Goal: Task Accomplishment & Management: Use online tool/utility

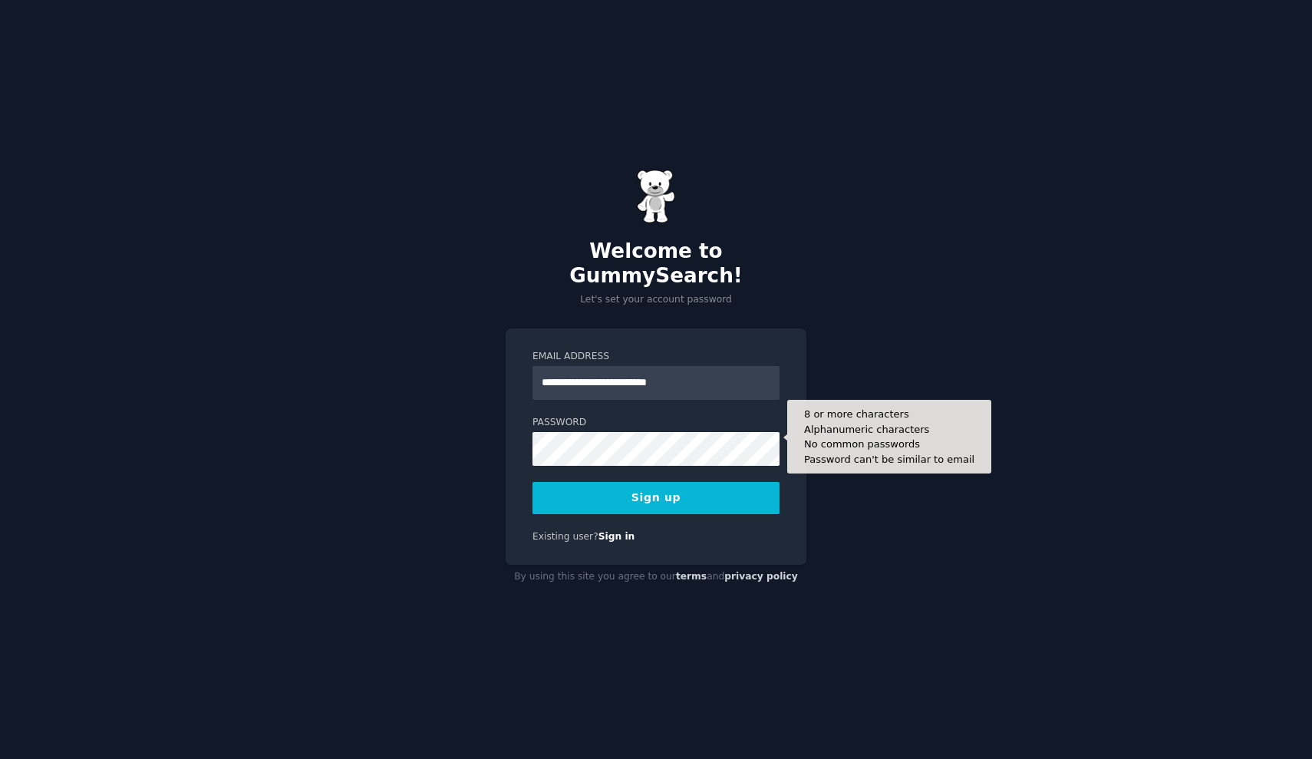
type input "**********"
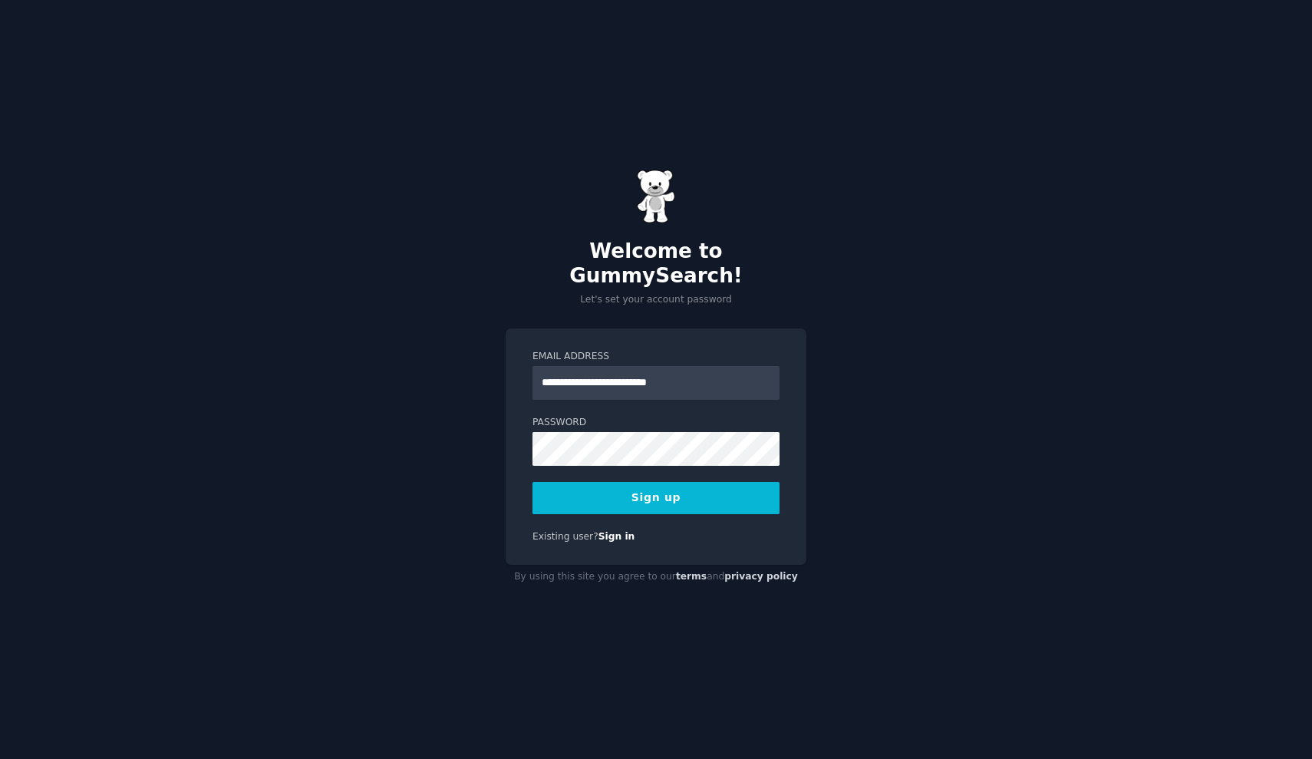
click at [619, 486] on button "Sign up" at bounding box center [655, 498] width 247 height 32
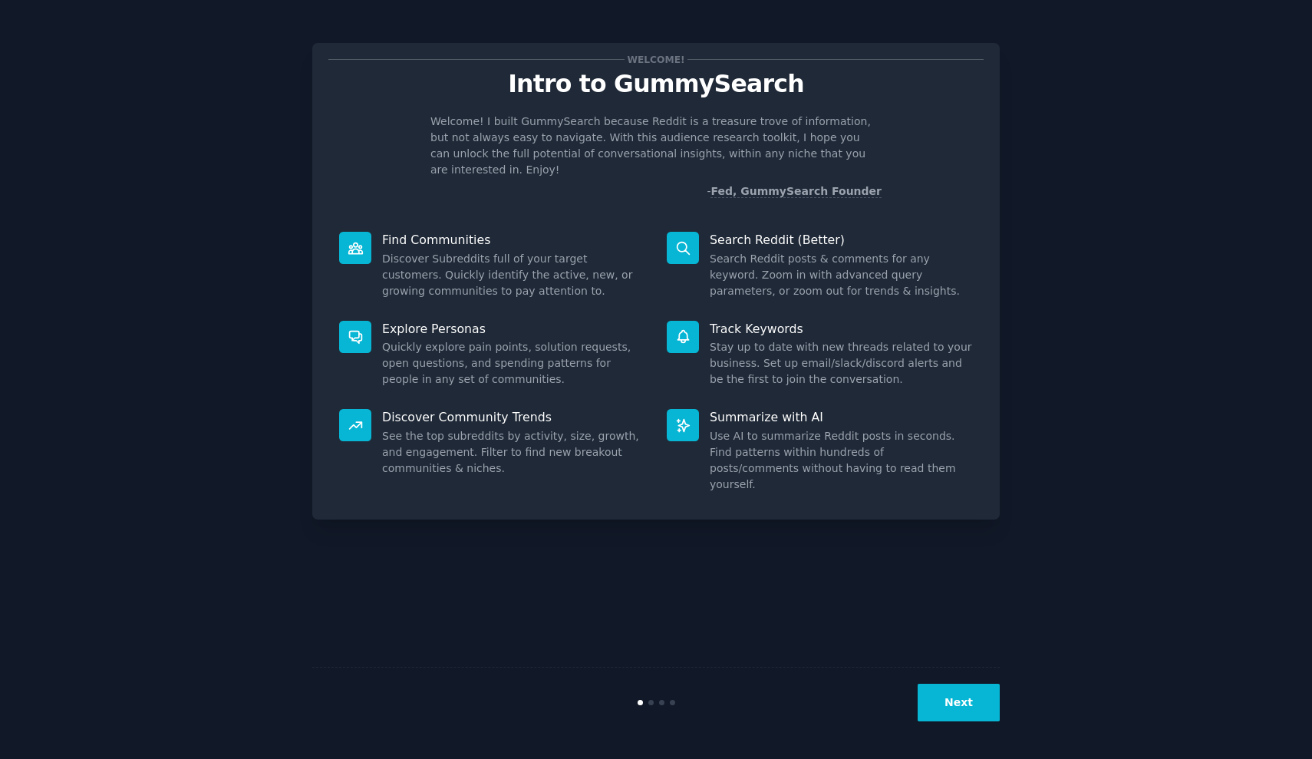
click at [970, 712] on button "Next" at bounding box center [959, 703] width 82 height 38
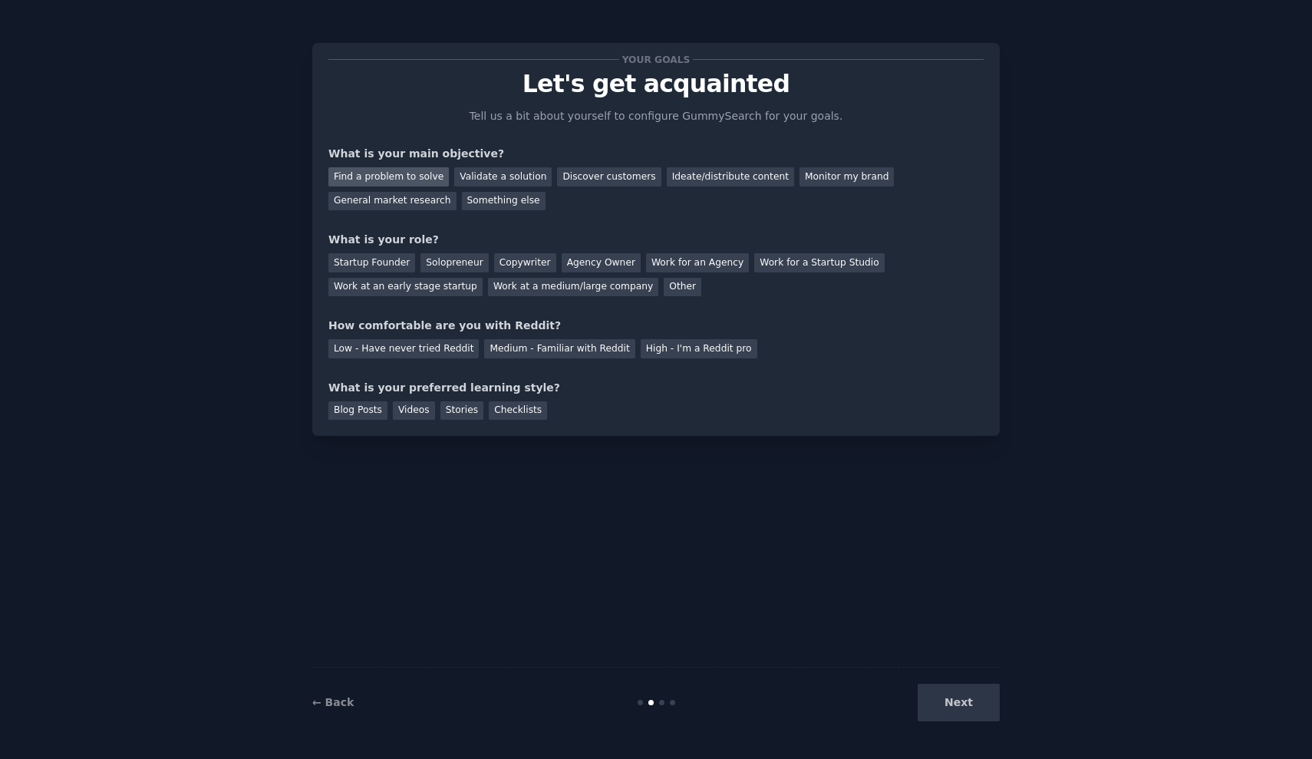
click at [426, 176] on div "Find a problem to solve" at bounding box center [388, 176] width 120 height 19
click at [492, 183] on div "Validate a solution" at bounding box center [502, 176] width 97 height 19
click at [417, 173] on div "Find a problem to solve" at bounding box center [388, 176] width 120 height 19
click at [382, 262] on div "Startup Founder" at bounding box center [371, 262] width 87 height 19
click at [453, 294] on div "Work at an early stage startup" at bounding box center [405, 287] width 154 height 19
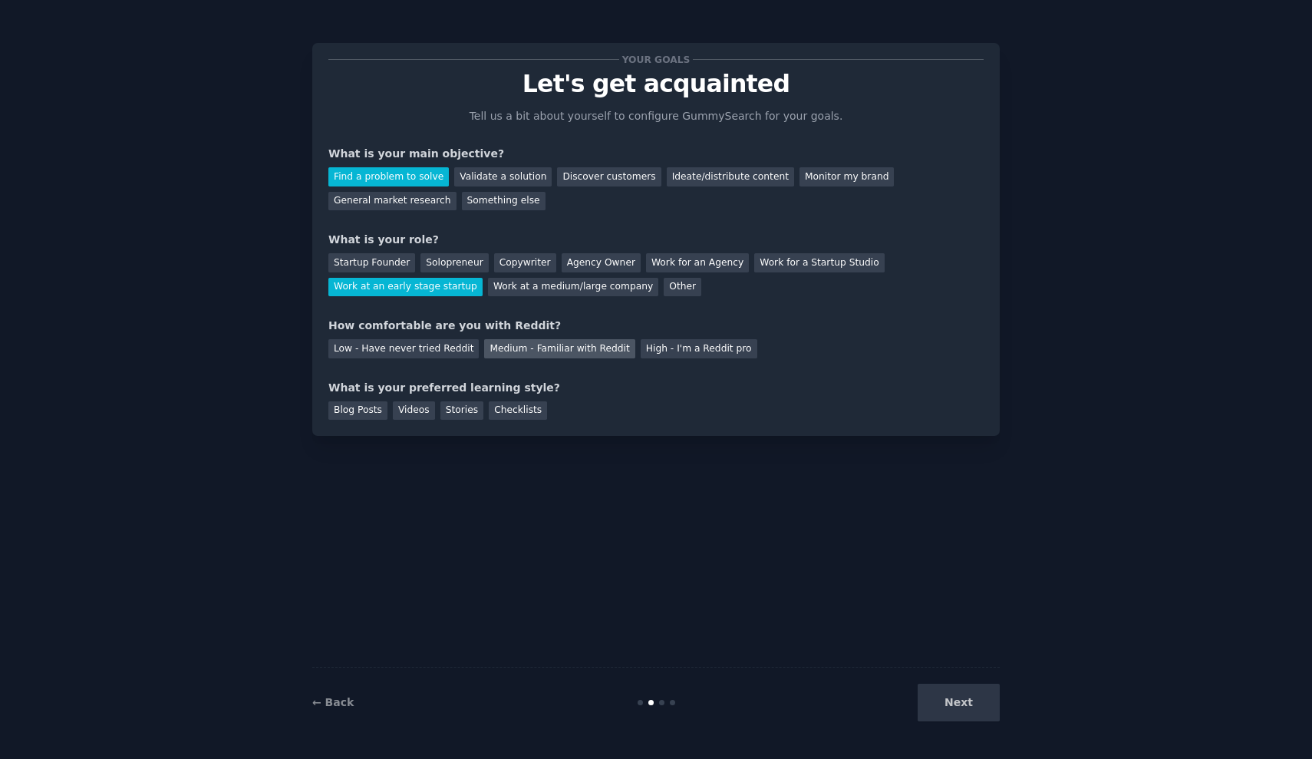
click at [520, 344] on div "Medium - Familiar with Reddit" at bounding box center [559, 348] width 150 height 19
click at [361, 411] on div "Blog Posts" at bounding box center [357, 410] width 59 height 19
click at [967, 707] on button "Next" at bounding box center [959, 703] width 82 height 38
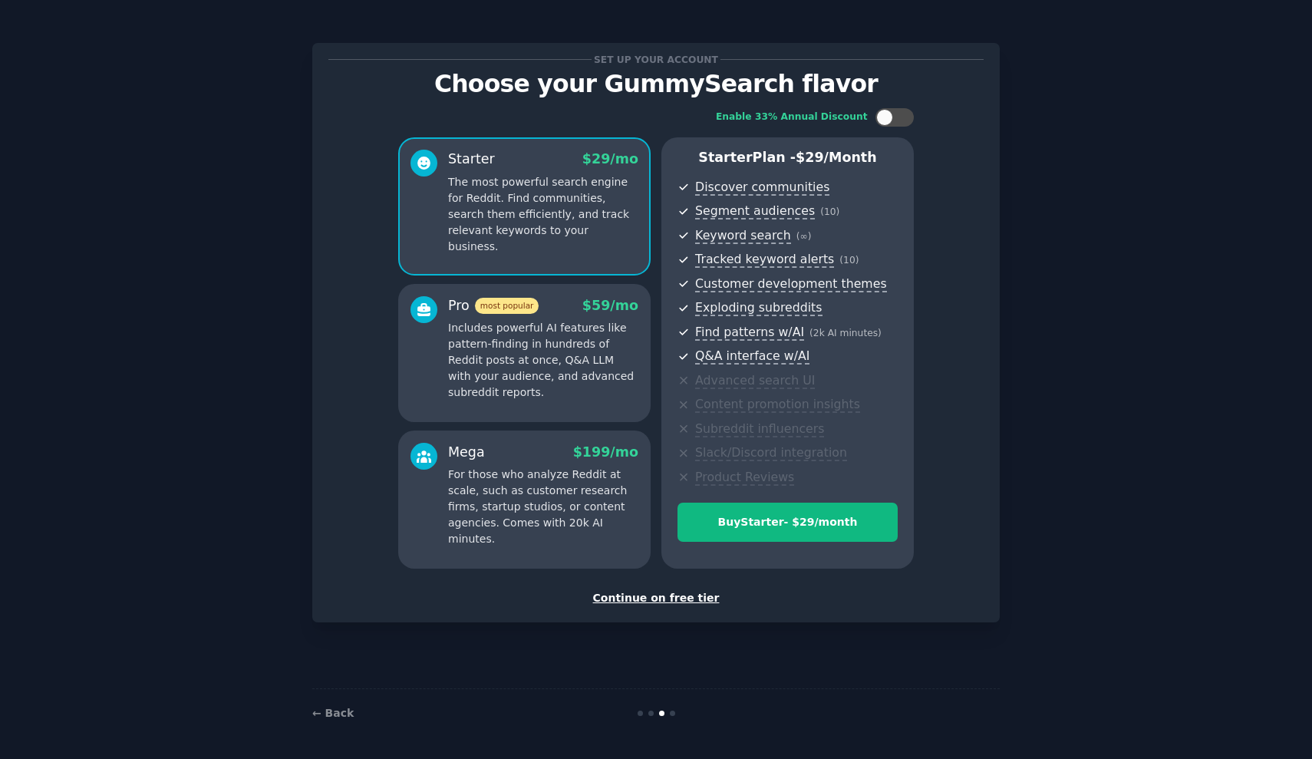
click at [640, 592] on div "Continue on free tier" at bounding box center [655, 598] width 655 height 16
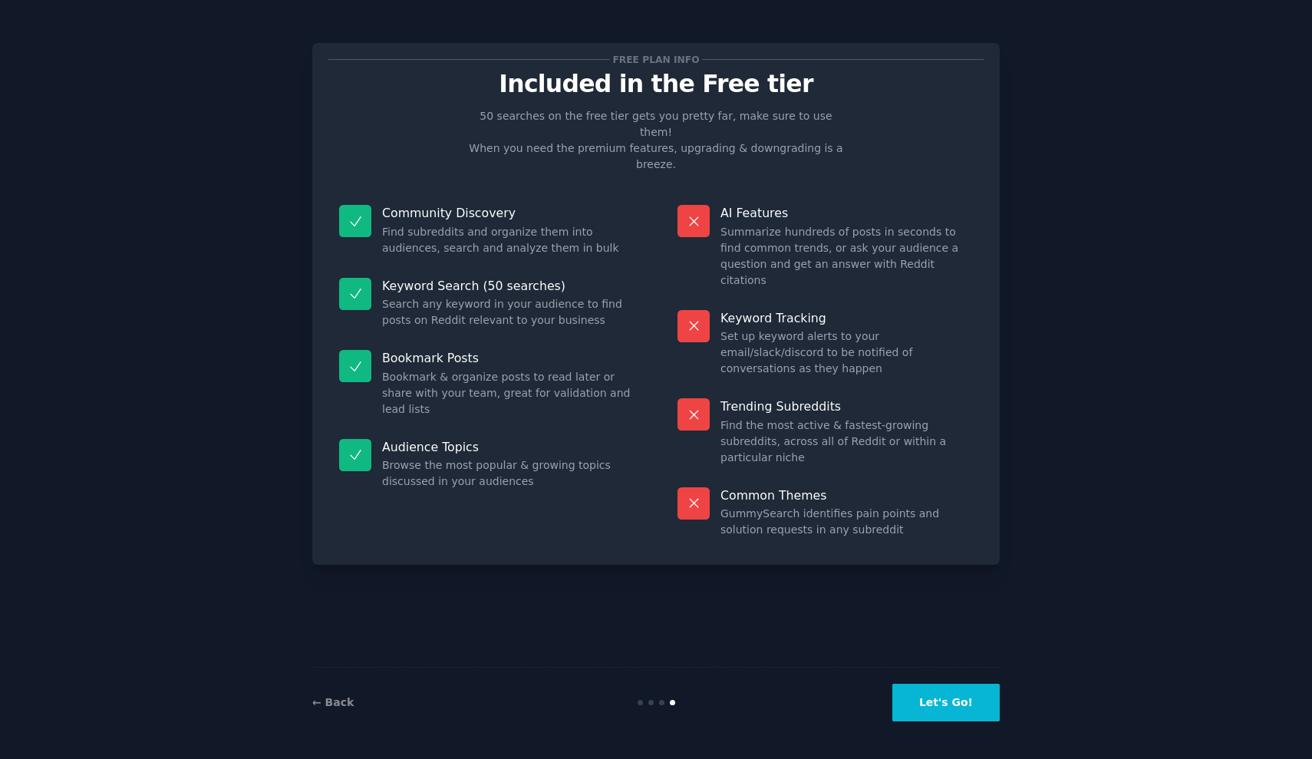
click at [917, 710] on button "Let's Go!" at bounding box center [945, 703] width 107 height 38
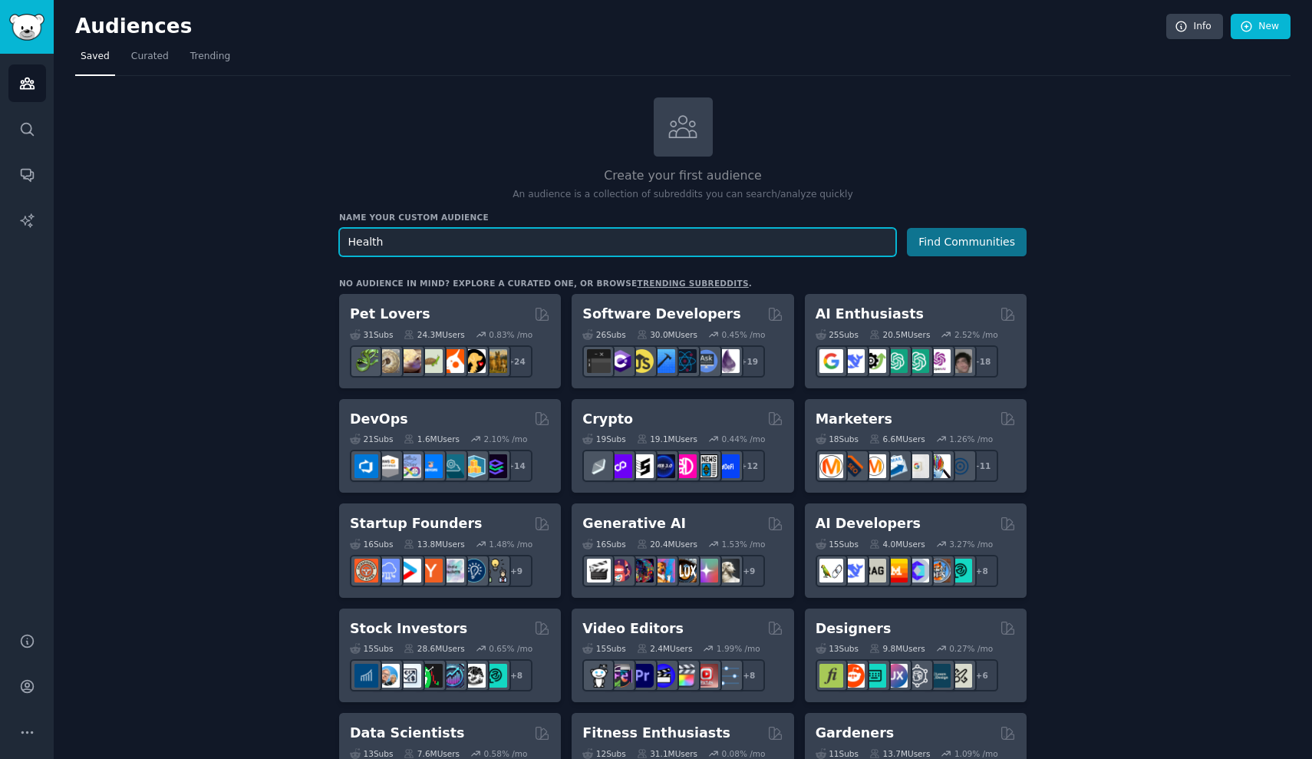
type input "Health"
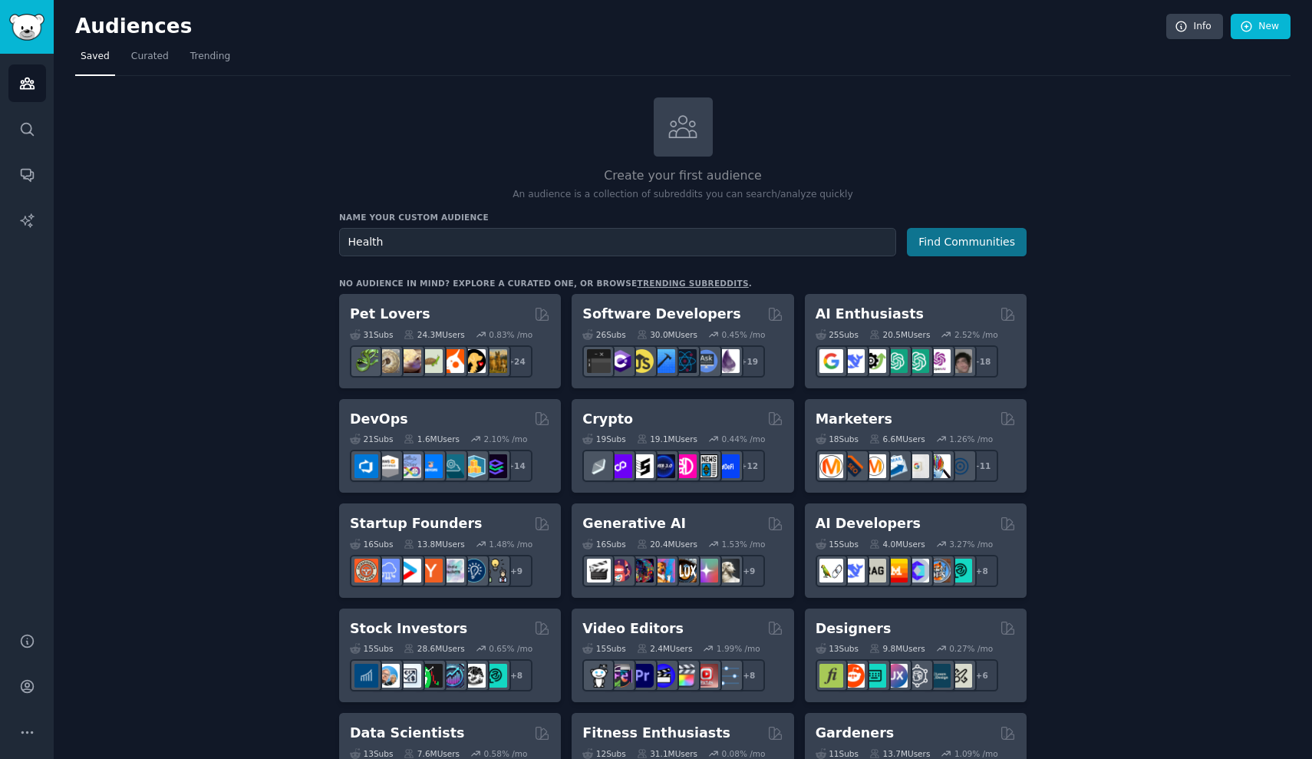
click at [954, 242] on button "Find Communities" at bounding box center [967, 242] width 120 height 28
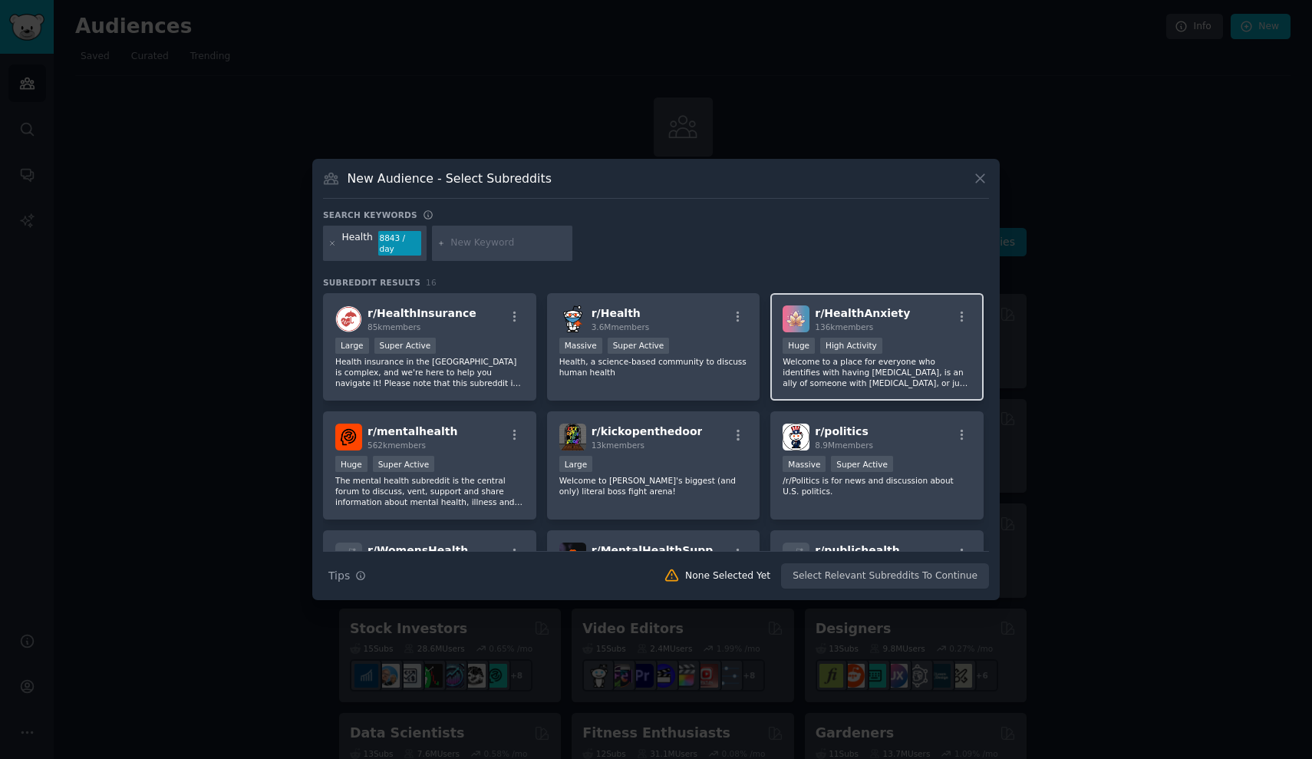
click at [880, 367] on p "Welcome to a place for everyone who identifies with having health anxiety, is a…" at bounding box center [877, 372] width 189 height 32
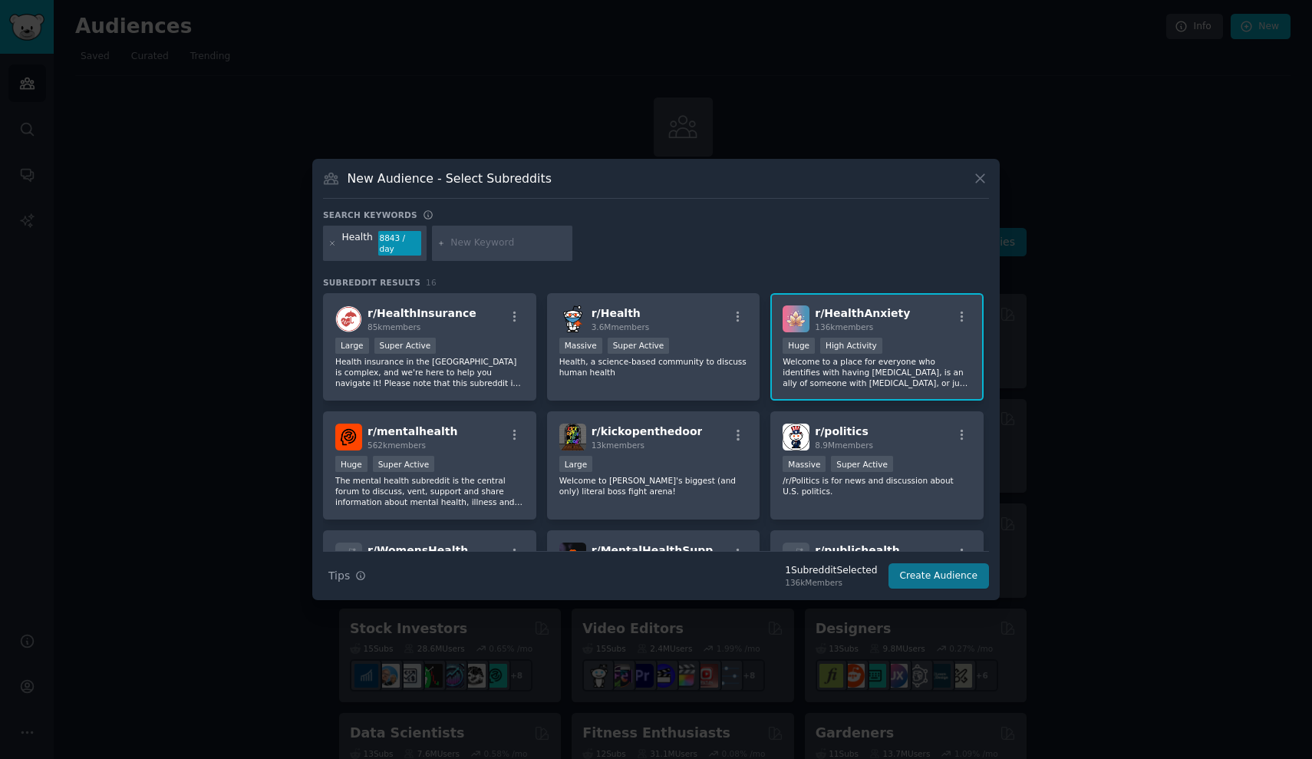
click at [928, 568] on button "Create Audience" at bounding box center [938, 576] width 101 height 26
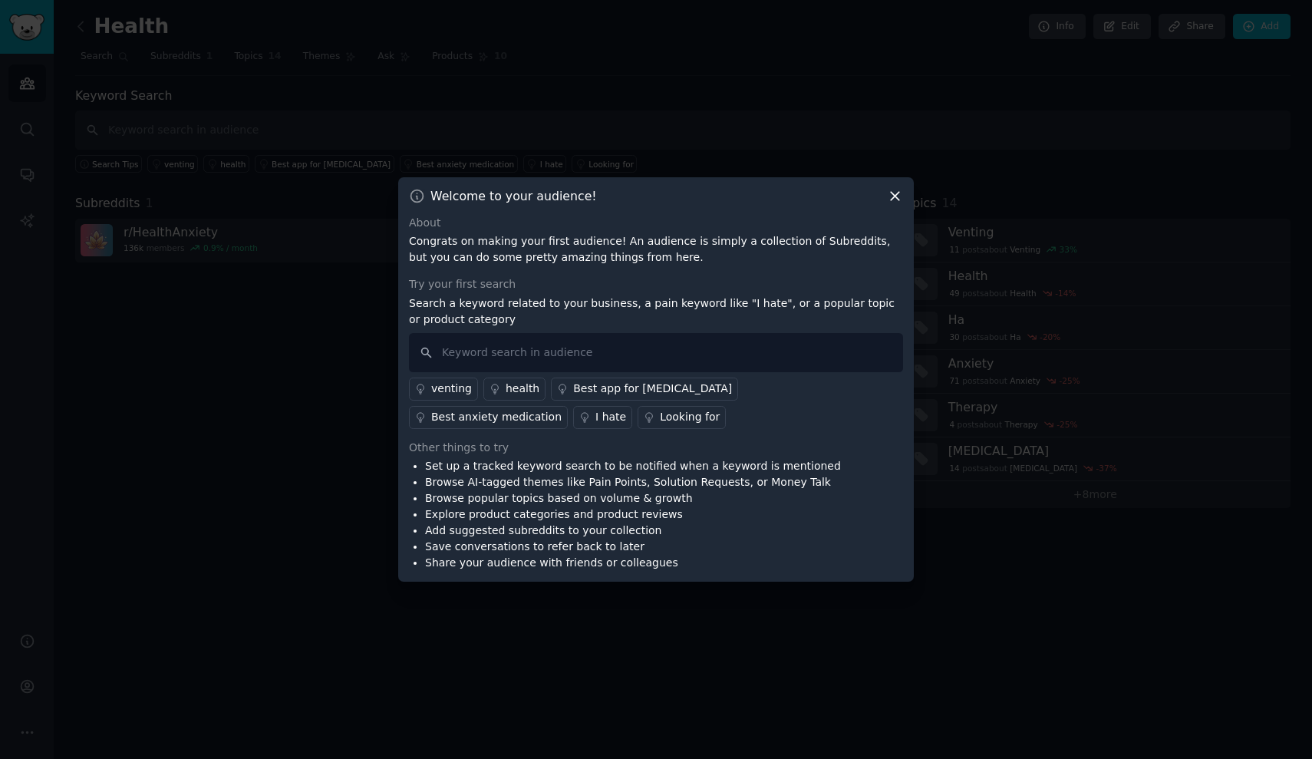
click at [894, 199] on icon at bounding box center [895, 196] width 16 height 16
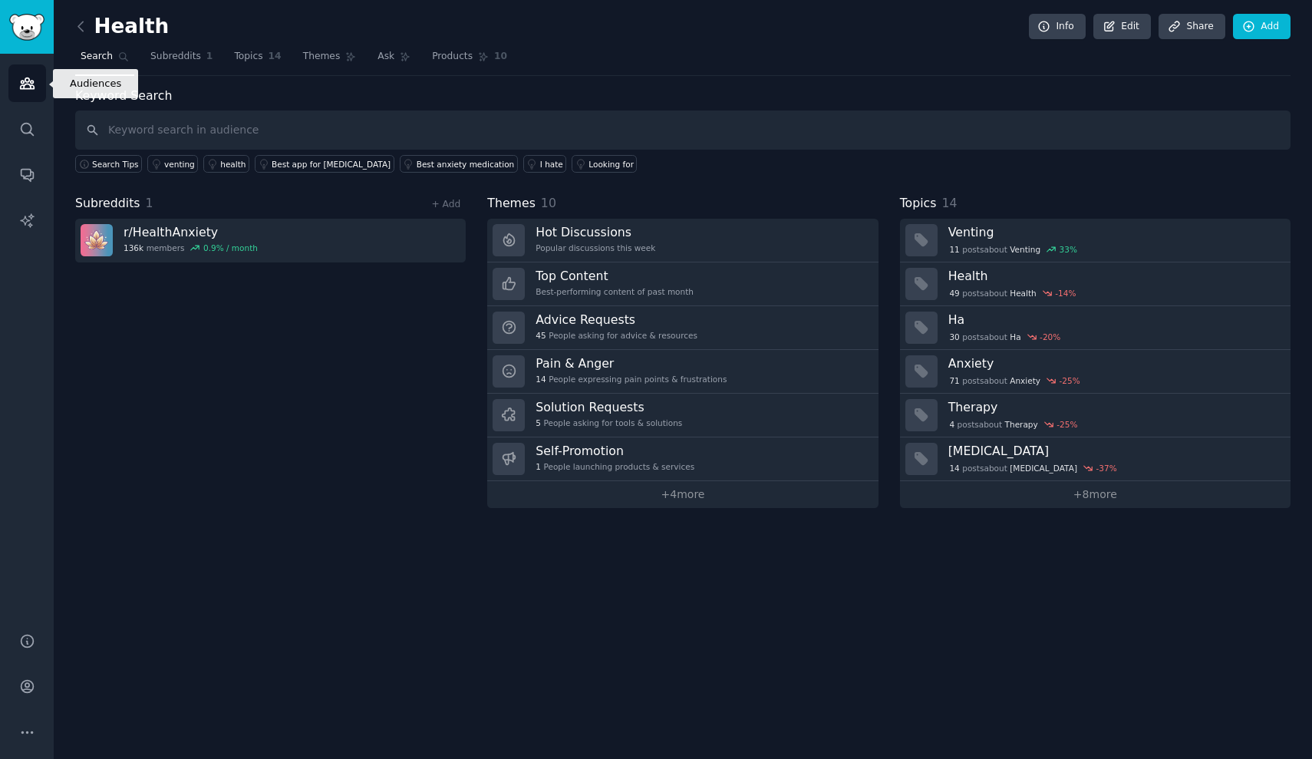
click at [35, 85] on icon "Sidebar" at bounding box center [27, 83] width 16 height 16
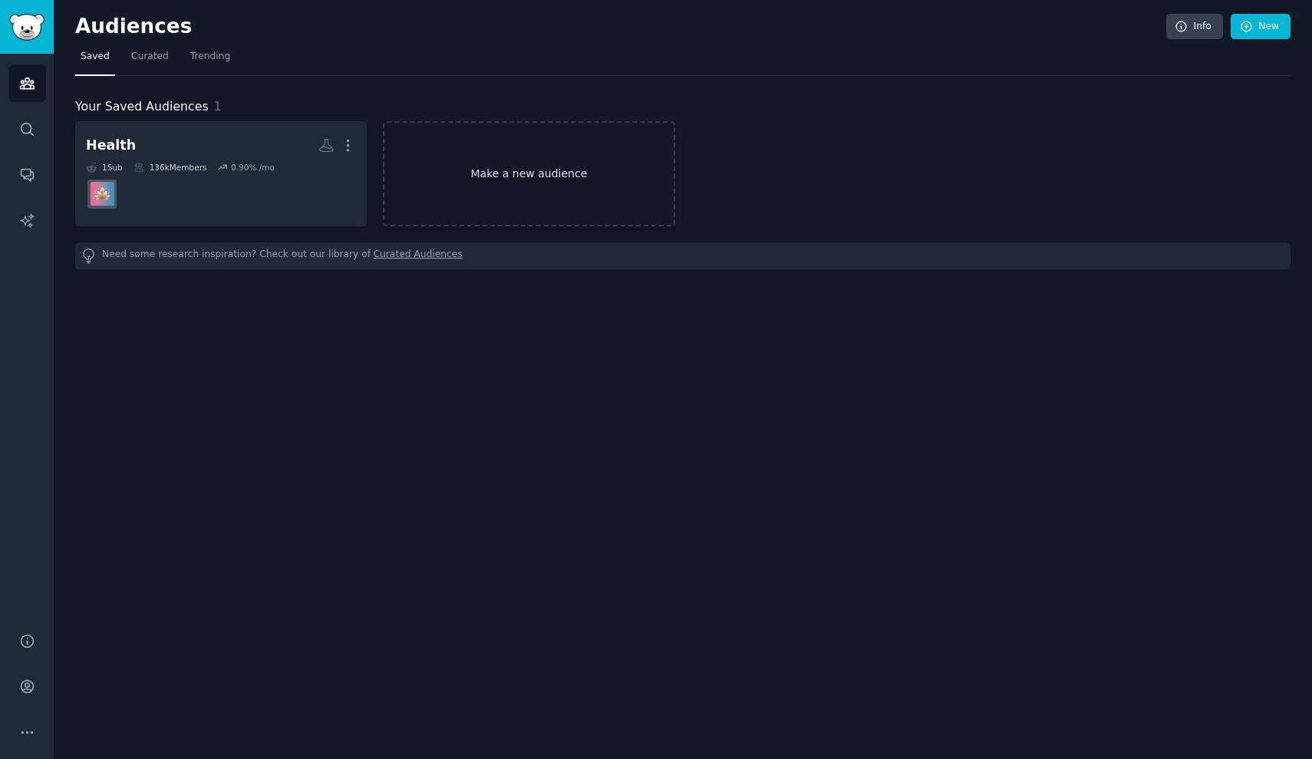
click at [465, 186] on link "Make a new audience" at bounding box center [529, 173] width 292 height 105
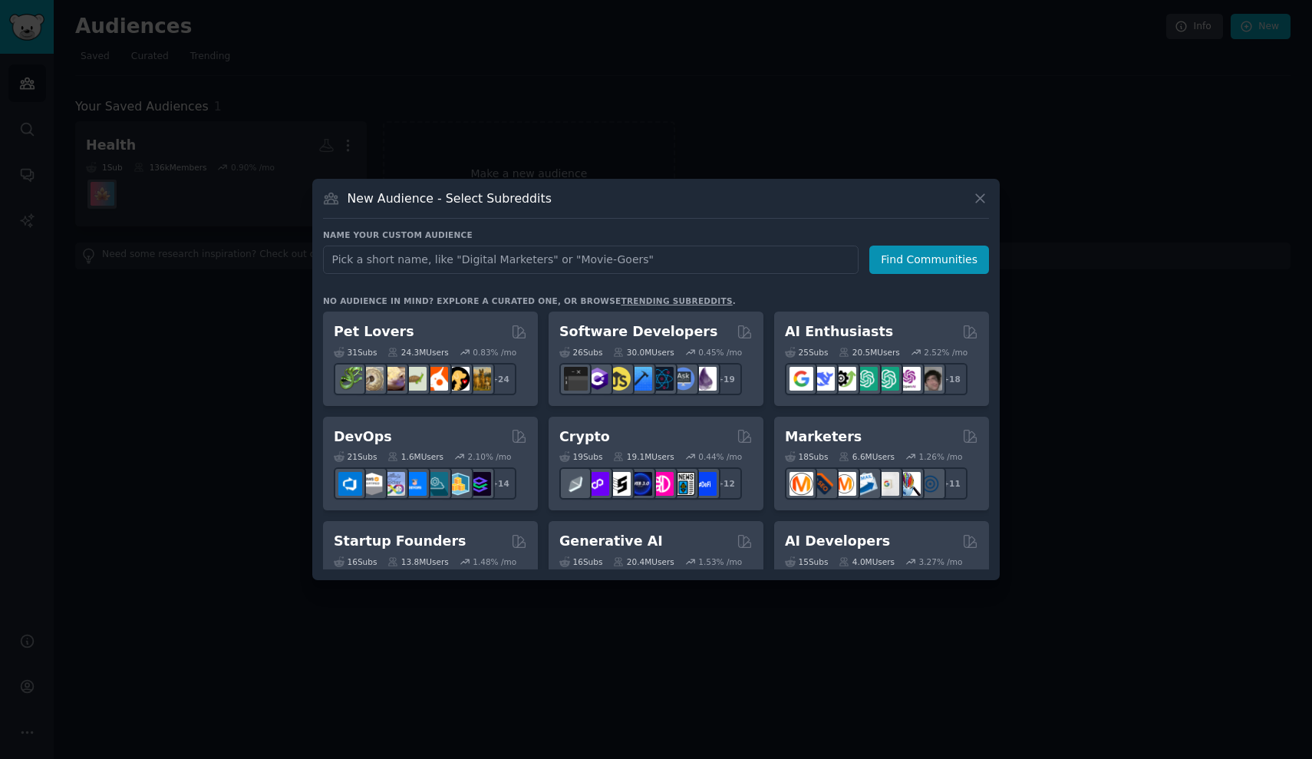
click at [442, 262] on input "text" at bounding box center [591, 260] width 536 height 28
type input "Fast Food"
click at [913, 263] on button "Find Communities" at bounding box center [929, 260] width 120 height 28
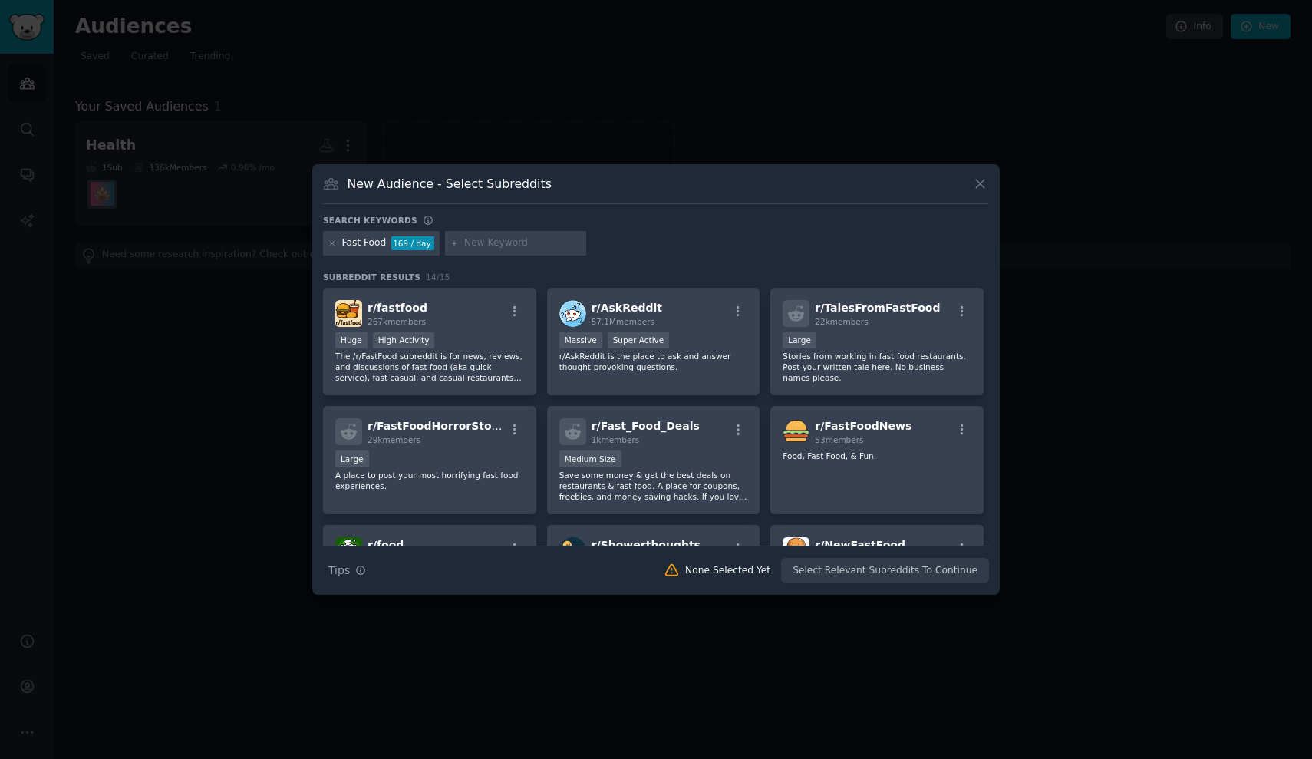
click at [981, 187] on icon at bounding box center [980, 184] width 16 height 16
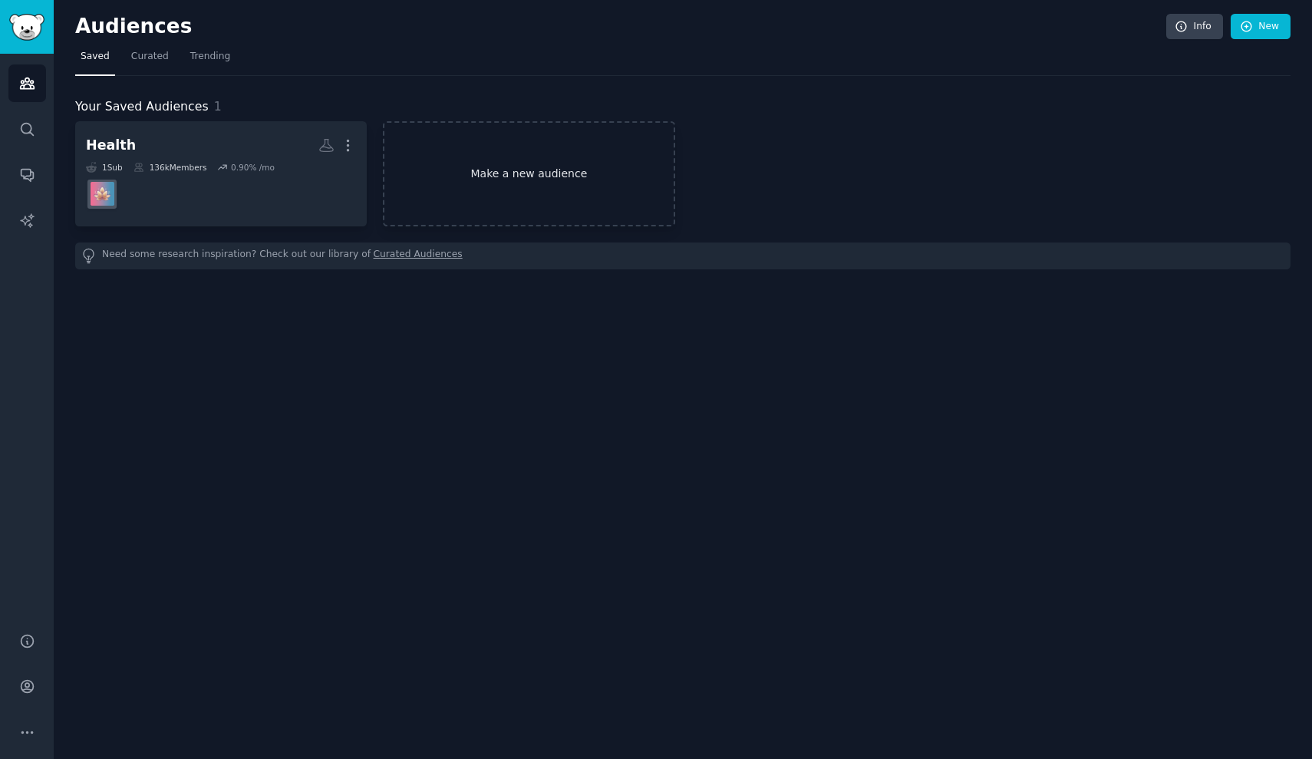
click at [520, 158] on link "Make a new audience" at bounding box center [529, 173] width 292 height 105
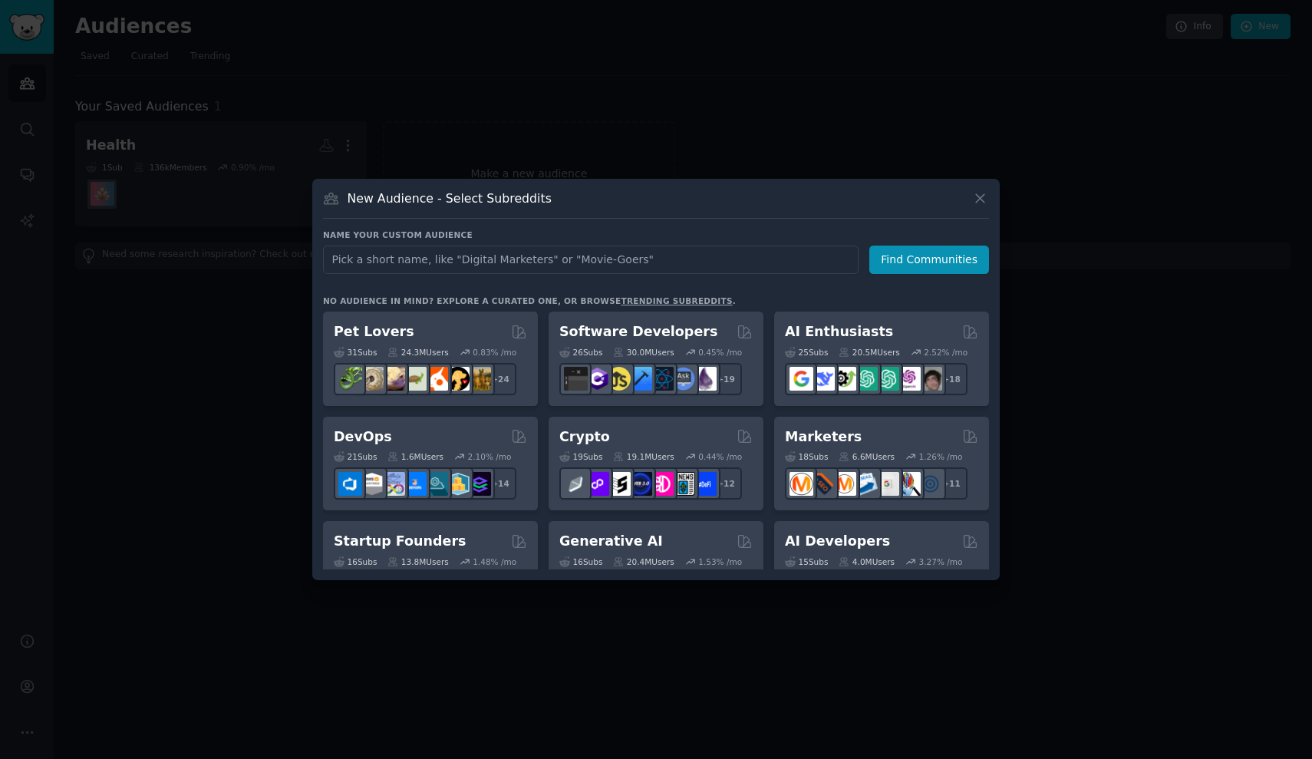
click at [500, 268] on input "text" at bounding box center [591, 260] width 536 height 28
type input "N"
type input "Moms"
click at [908, 250] on button "Find Communities" at bounding box center [929, 260] width 120 height 28
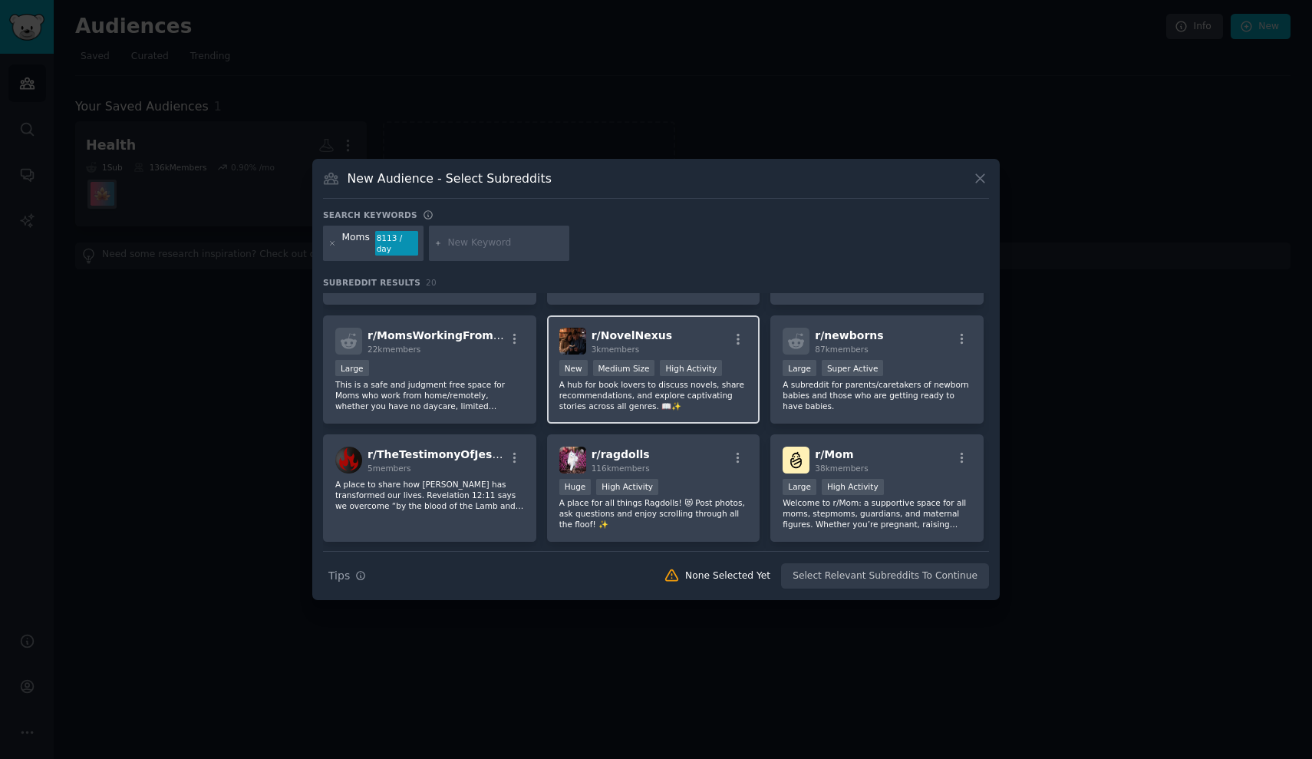
scroll to position [335, 0]
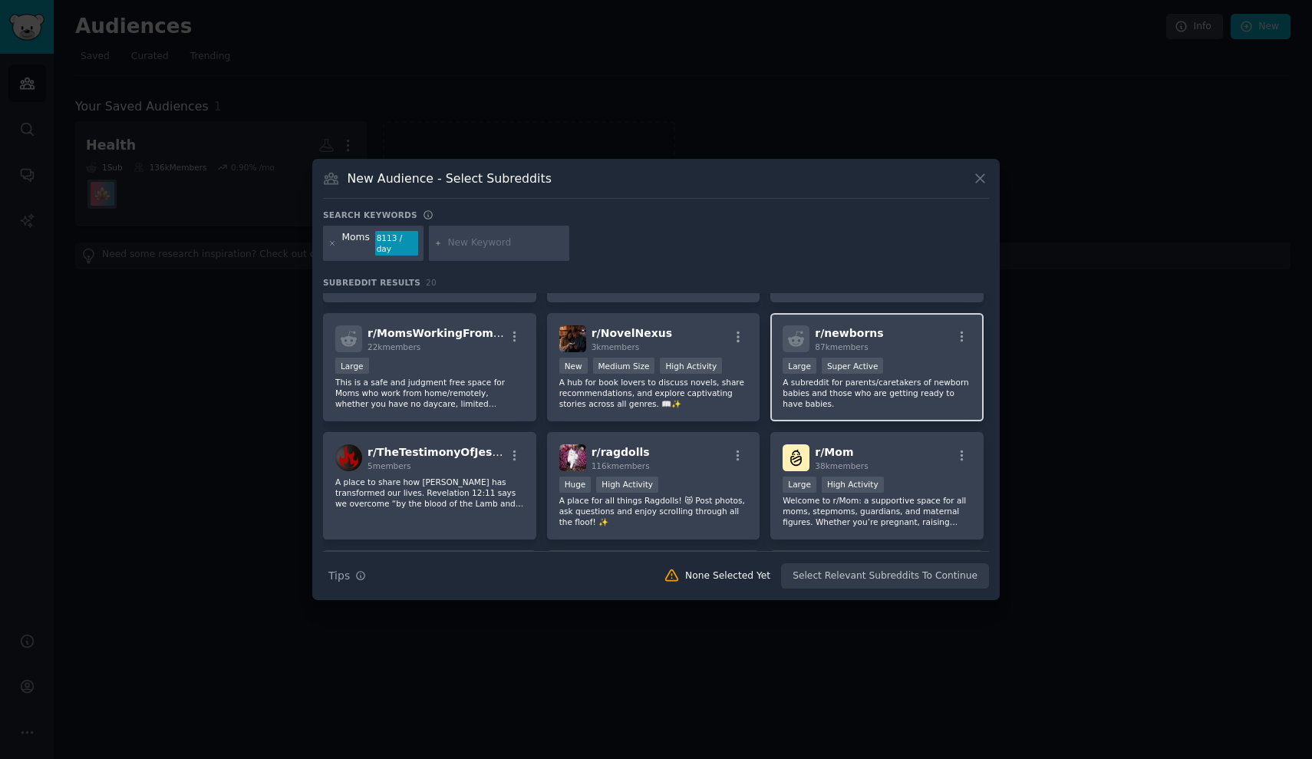
click at [901, 387] on p "A subreddit for parents/caretakers of newborn babies and those who are getting …" at bounding box center [877, 393] width 189 height 32
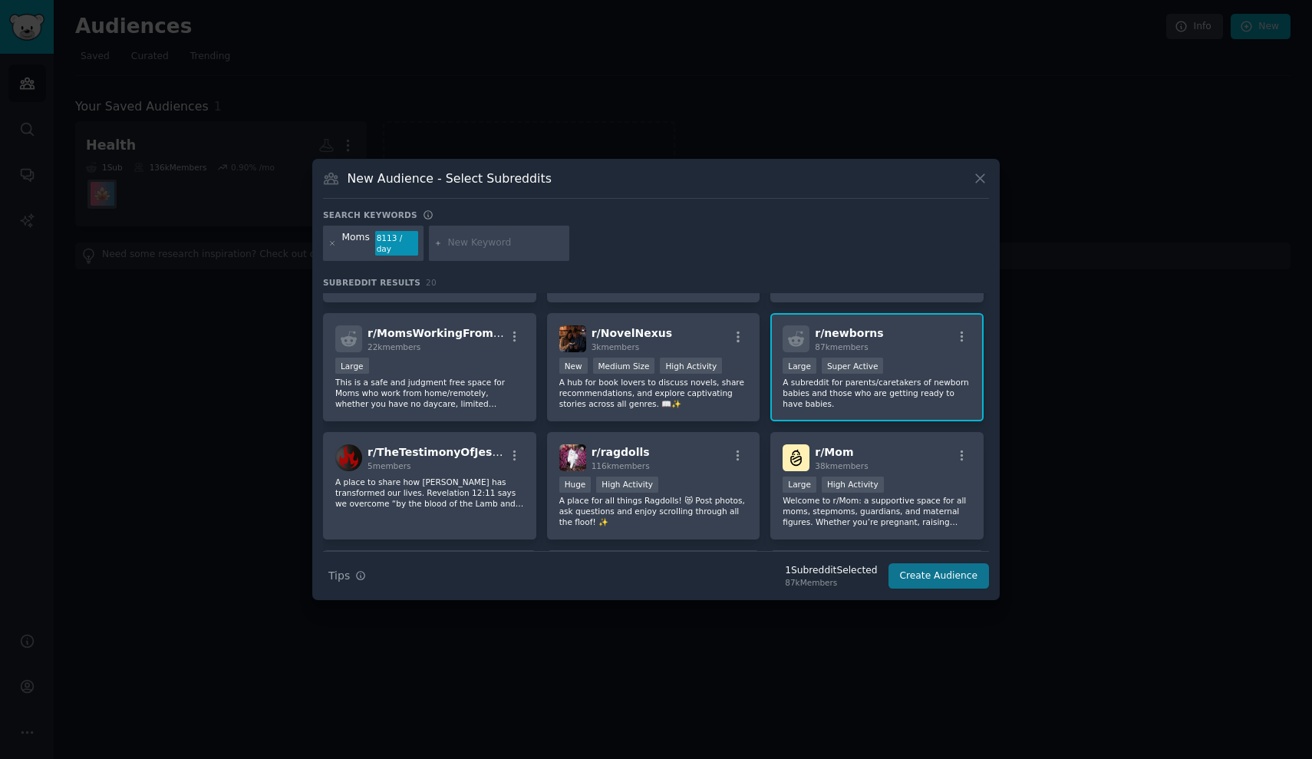
click at [933, 574] on button "Create Audience" at bounding box center [938, 576] width 101 height 26
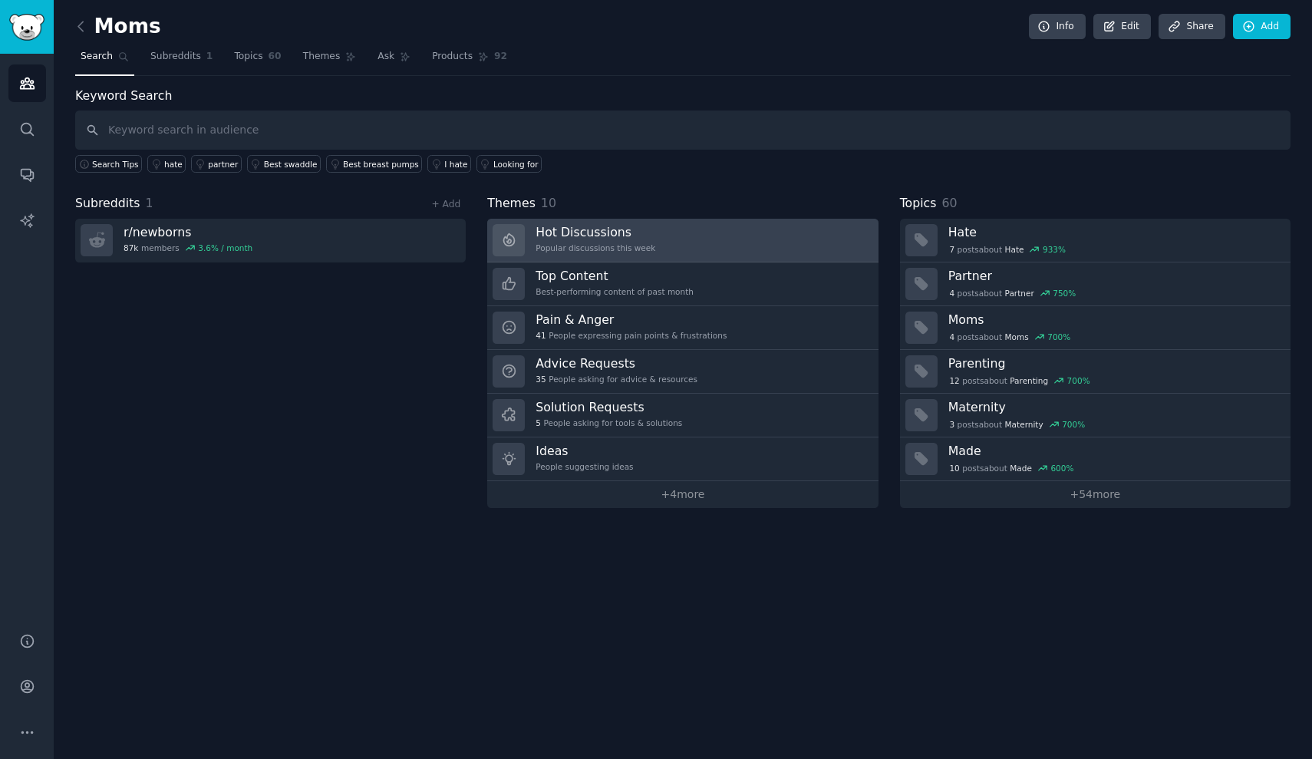
click at [654, 242] on link "Hot Discussions Popular discussions this week" at bounding box center [682, 241] width 391 height 44
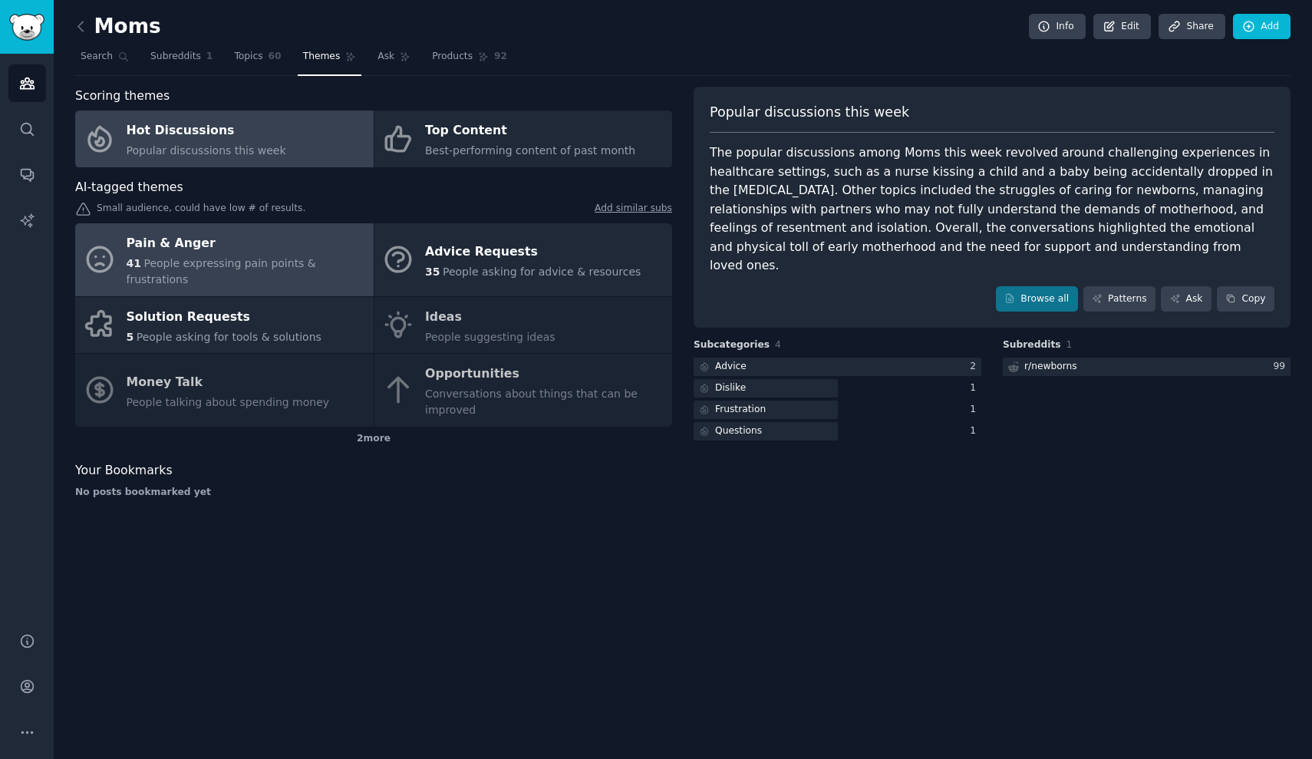
click at [285, 259] on span "People expressing pain points & frustrations" at bounding box center [222, 271] width 190 height 28
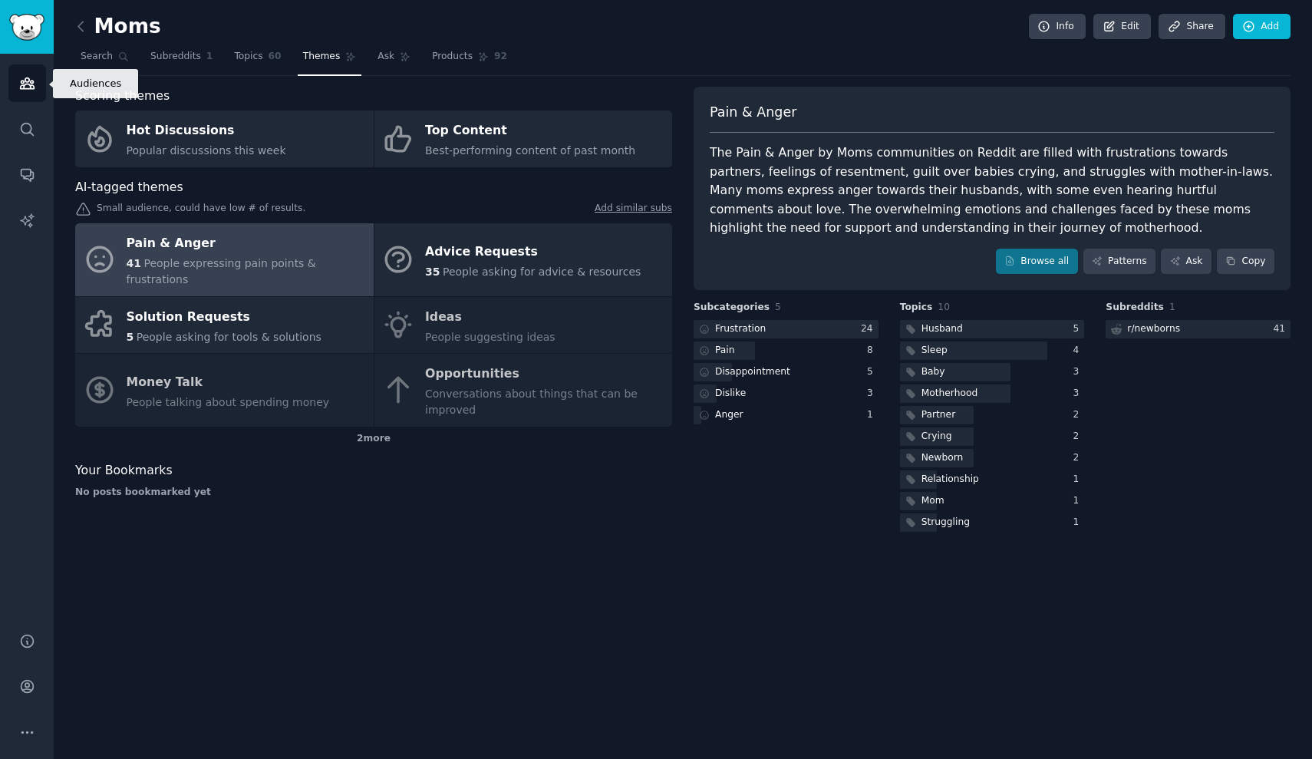
click at [33, 81] on icon "Sidebar" at bounding box center [27, 83] width 14 height 11
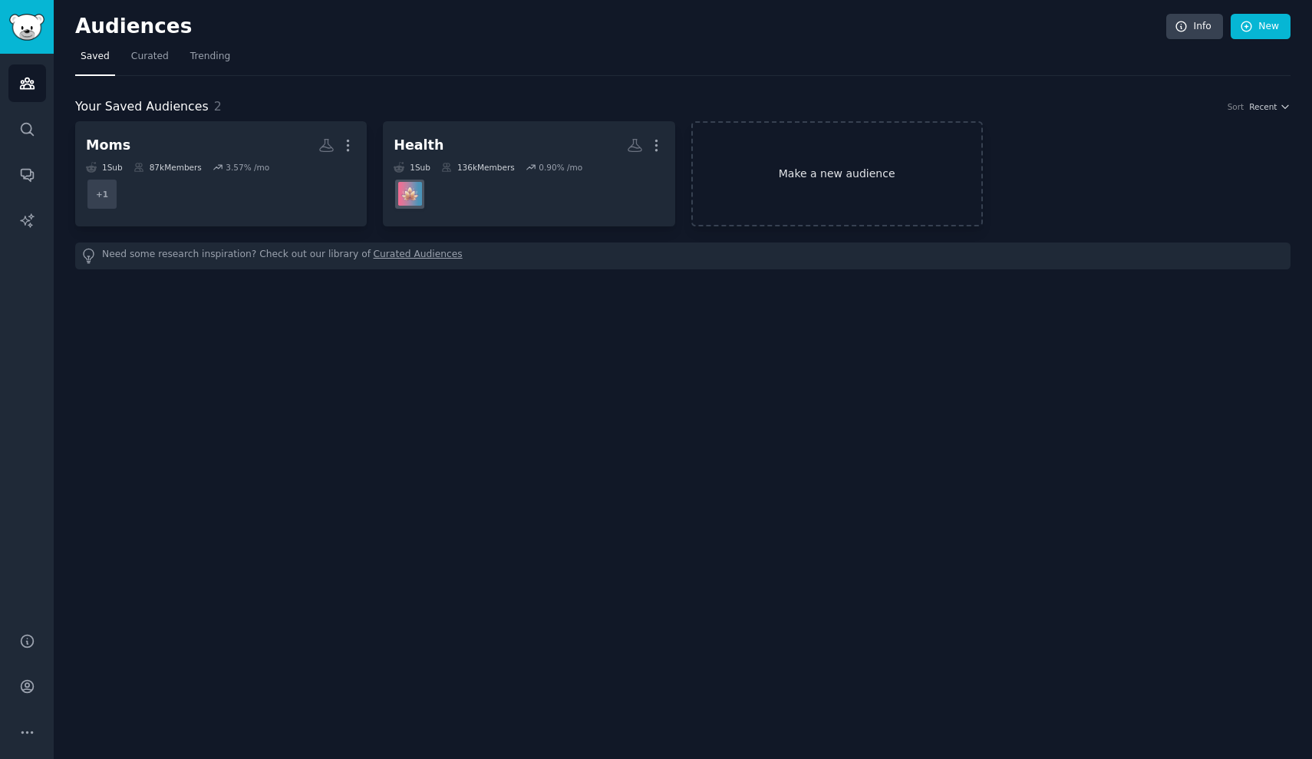
click at [806, 180] on link "Make a new audience" at bounding box center [837, 173] width 292 height 105
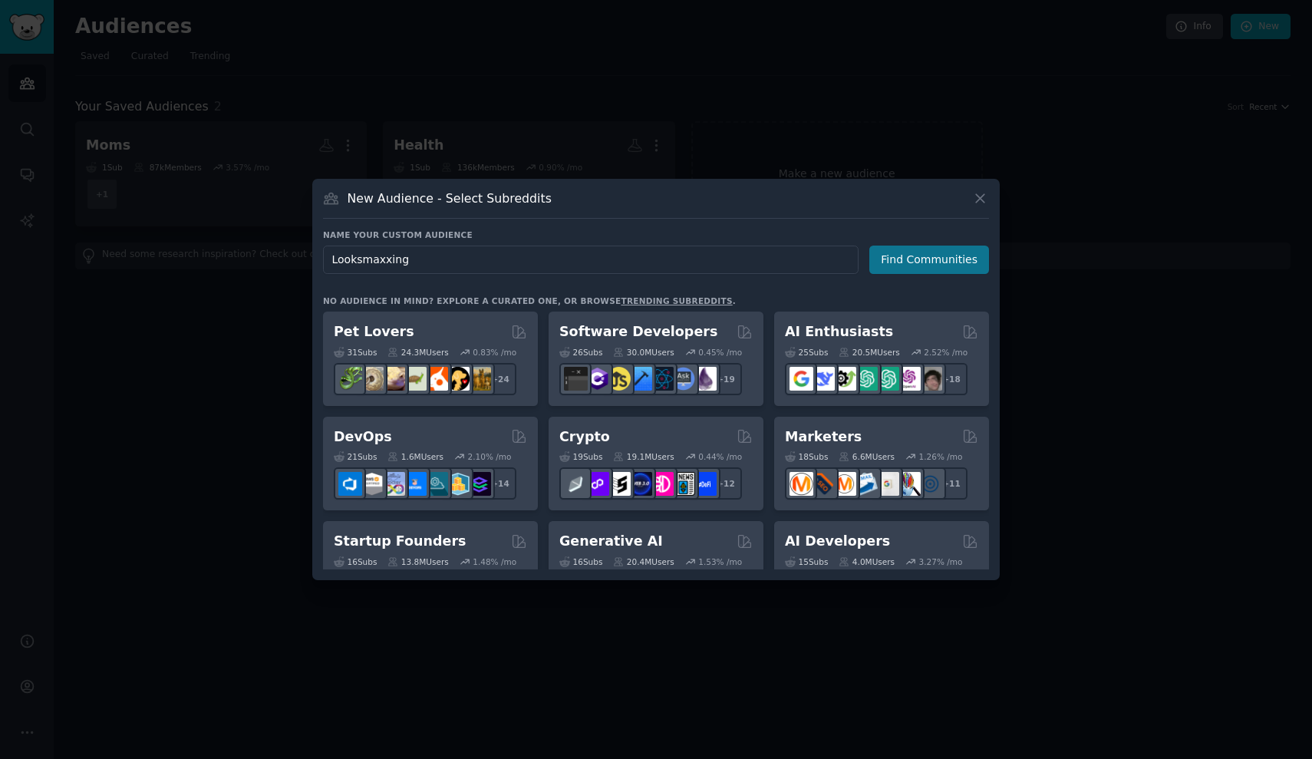
type input "Looksmaxxing"
click at [913, 261] on button "Find Communities" at bounding box center [929, 260] width 120 height 28
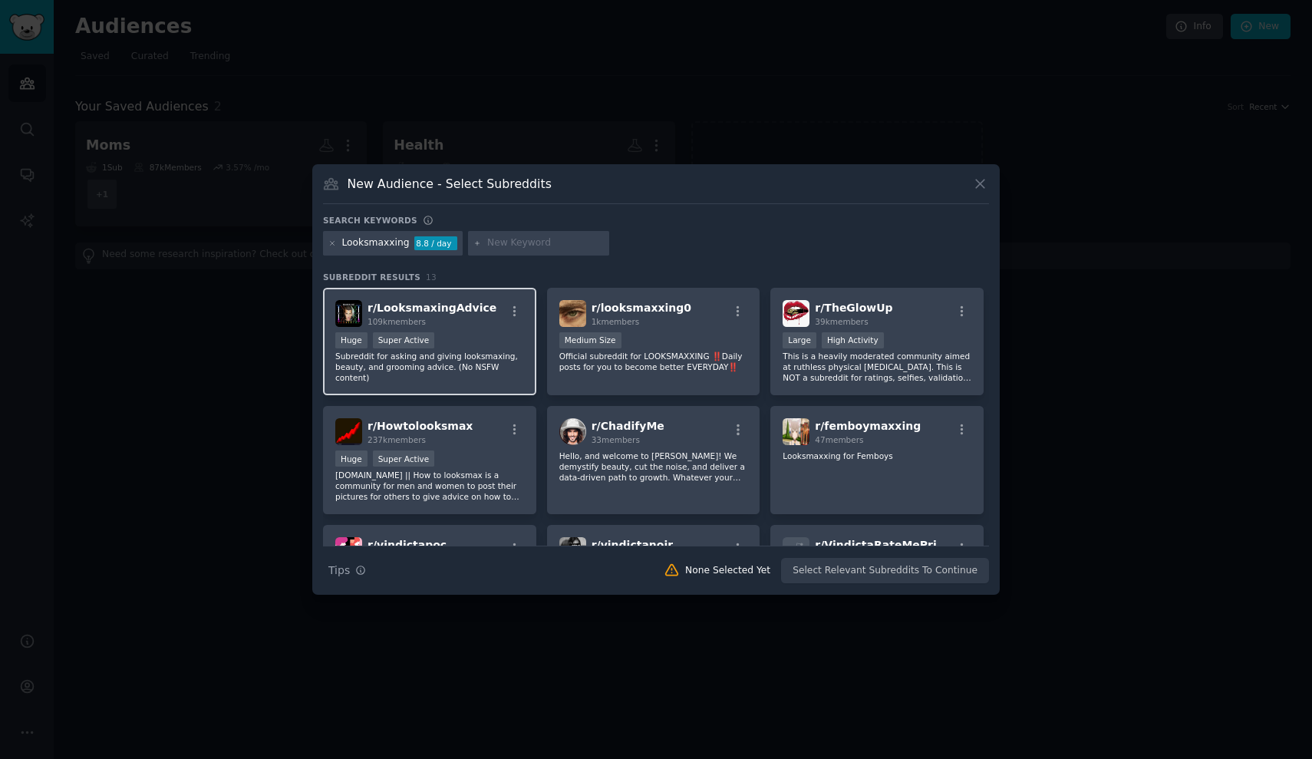
click at [446, 374] on p "Subreddit for asking and giving looksmaxing, beauty, and grooming advice. (No N…" at bounding box center [429, 367] width 189 height 32
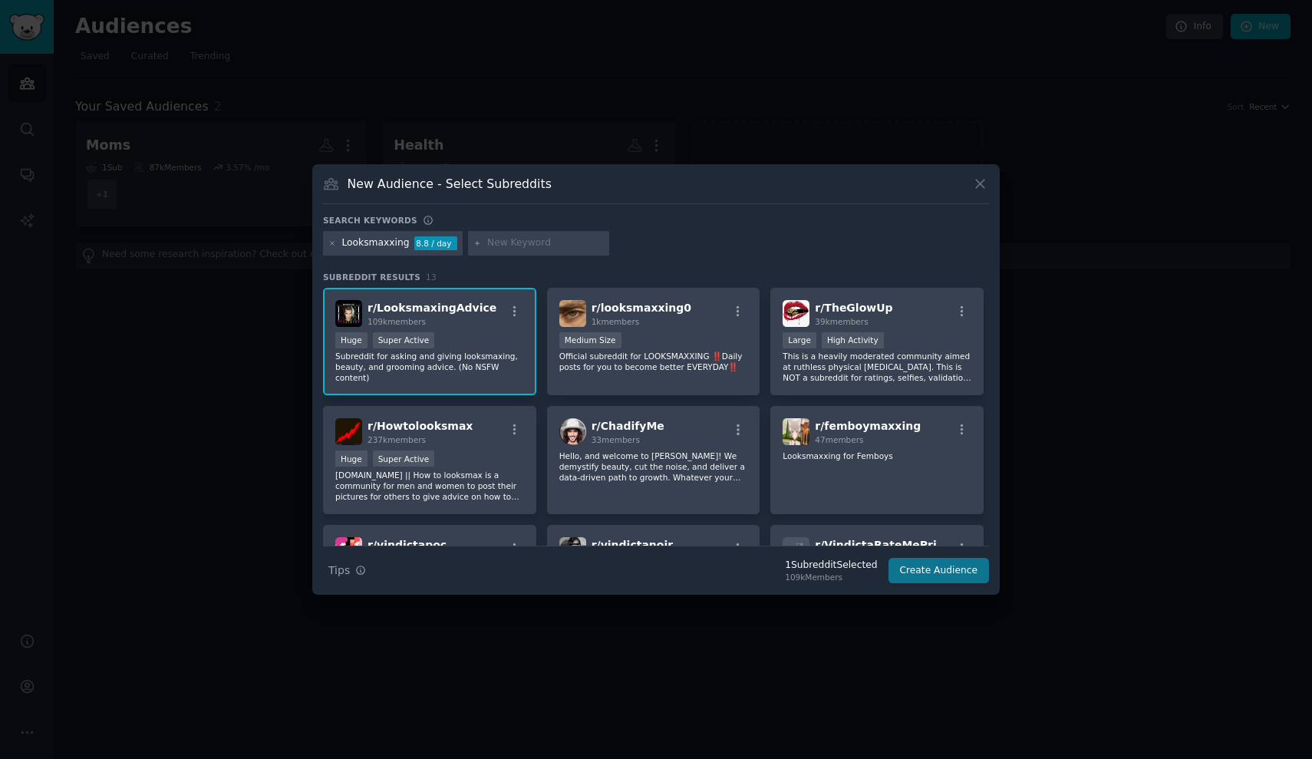
click at [943, 571] on button "Create Audience" at bounding box center [938, 571] width 101 height 26
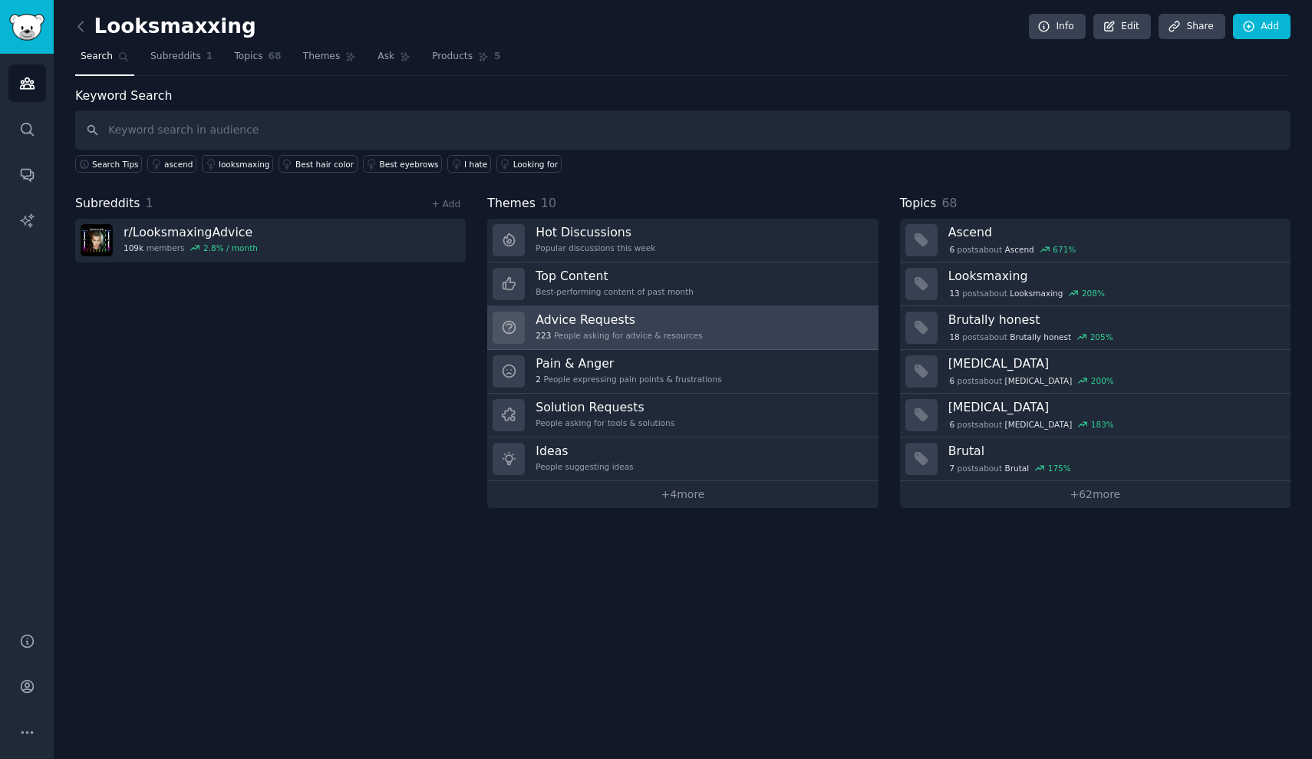
click at [655, 321] on h3 "Advice Requests" at bounding box center [619, 319] width 166 height 16
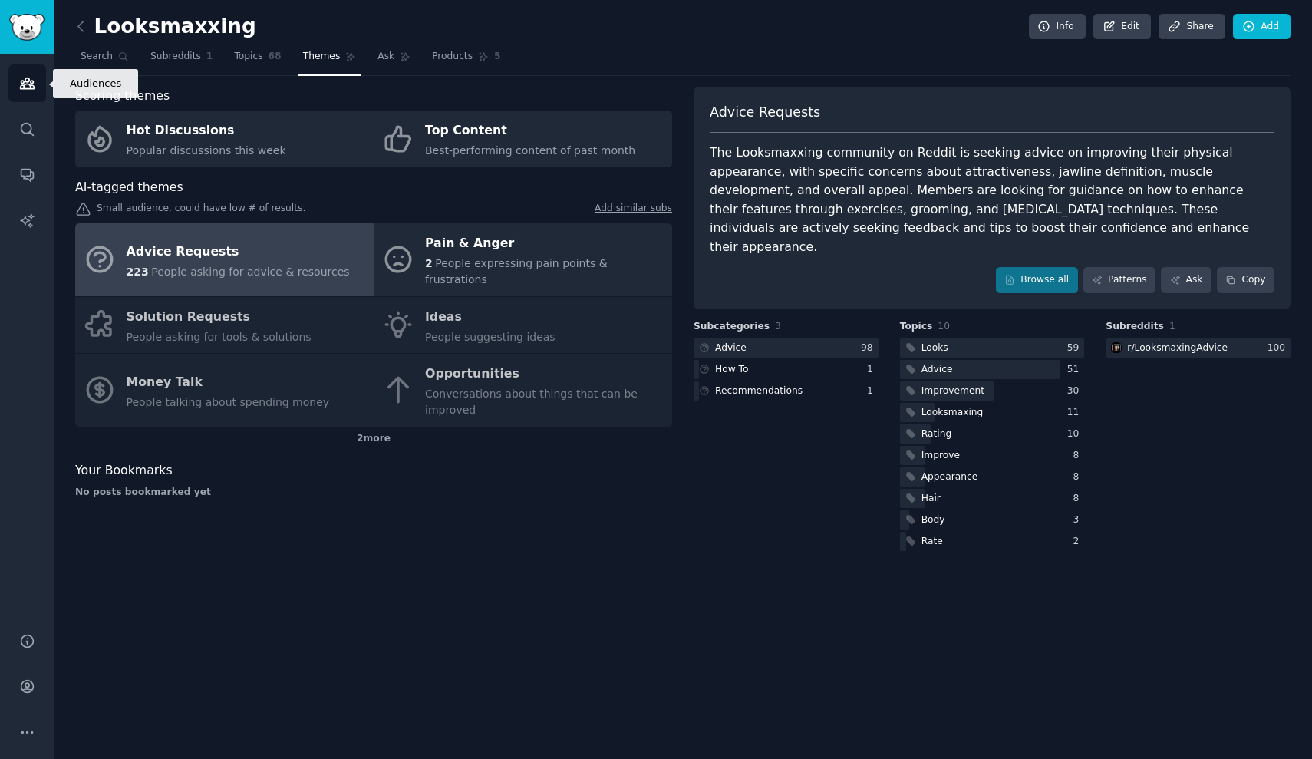
click at [23, 76] on icon "Sidebar" at bounding box center [27, 83] width 16 height 16
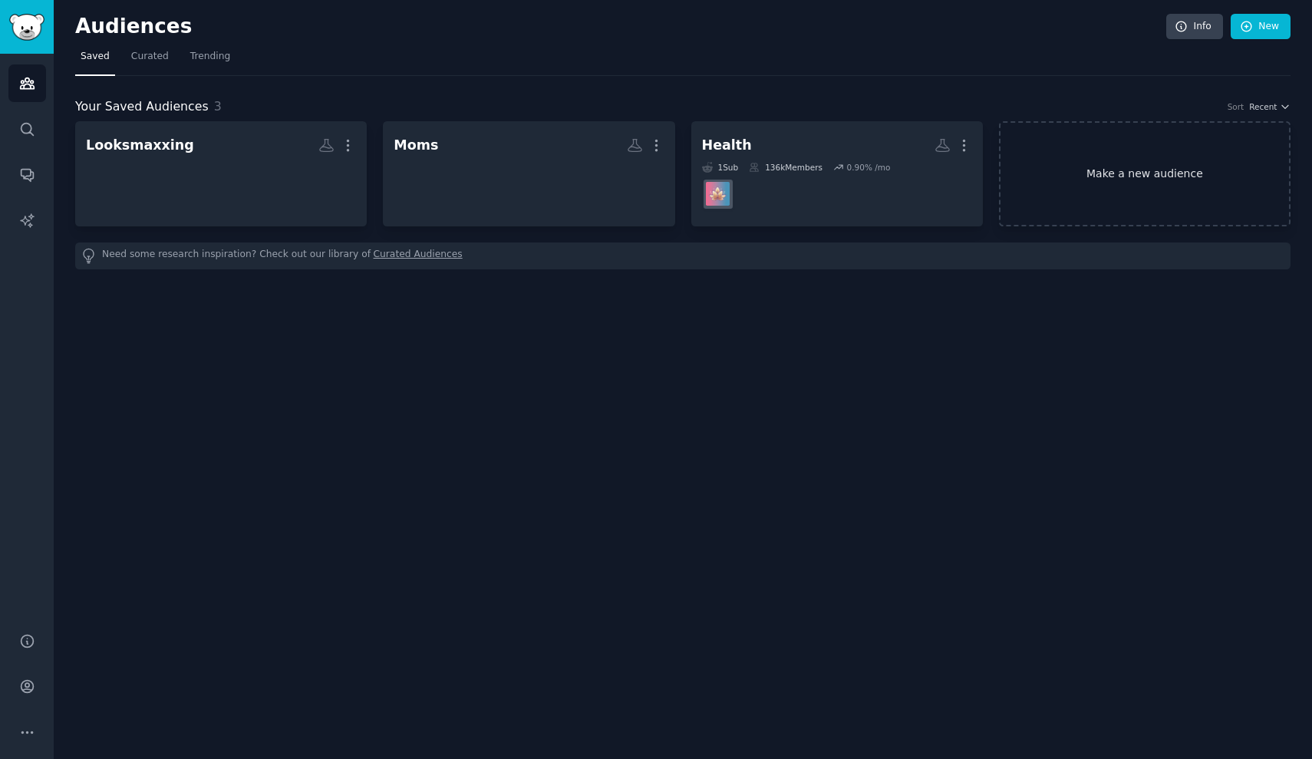
click at [1125, 196] on link "Make a new audience" at bounding box center [1145, 173] width 292 height 105
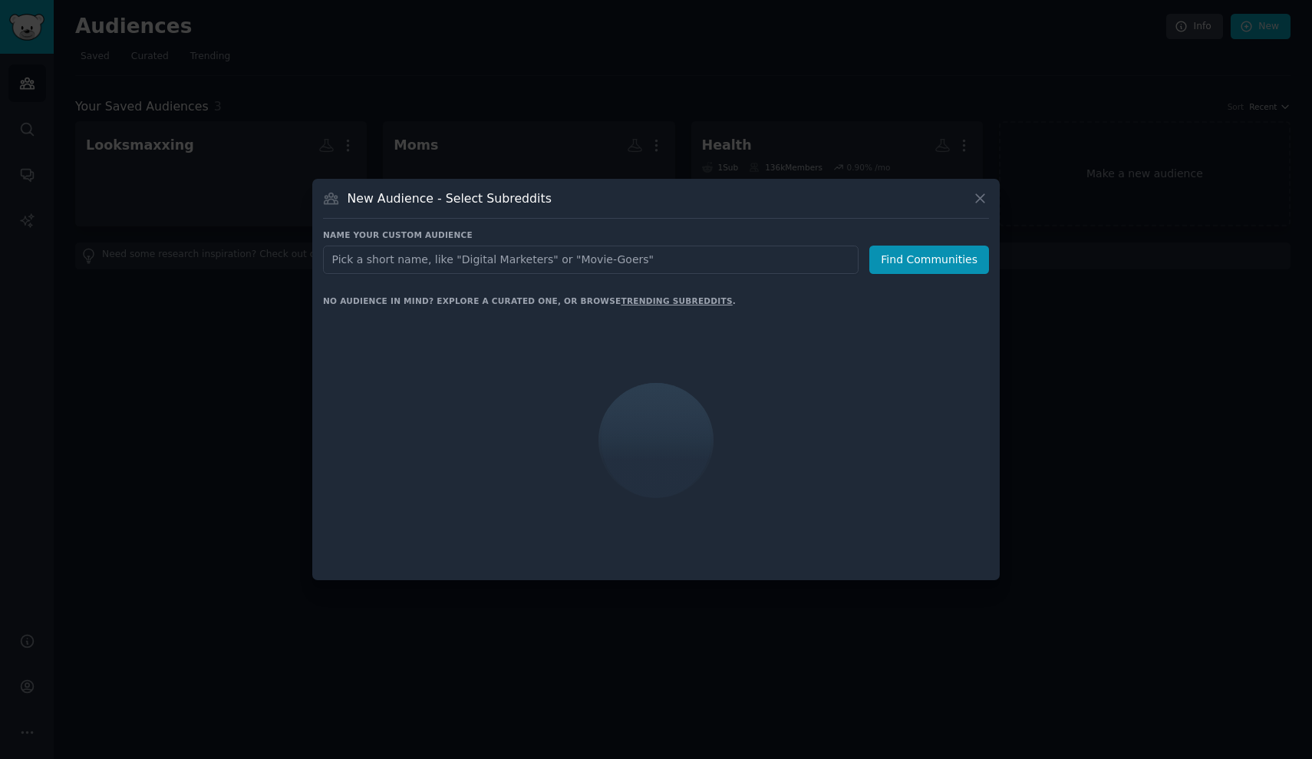
click at [472, 258] on input "text" at bounding box center [591, 260] width 536 height 28
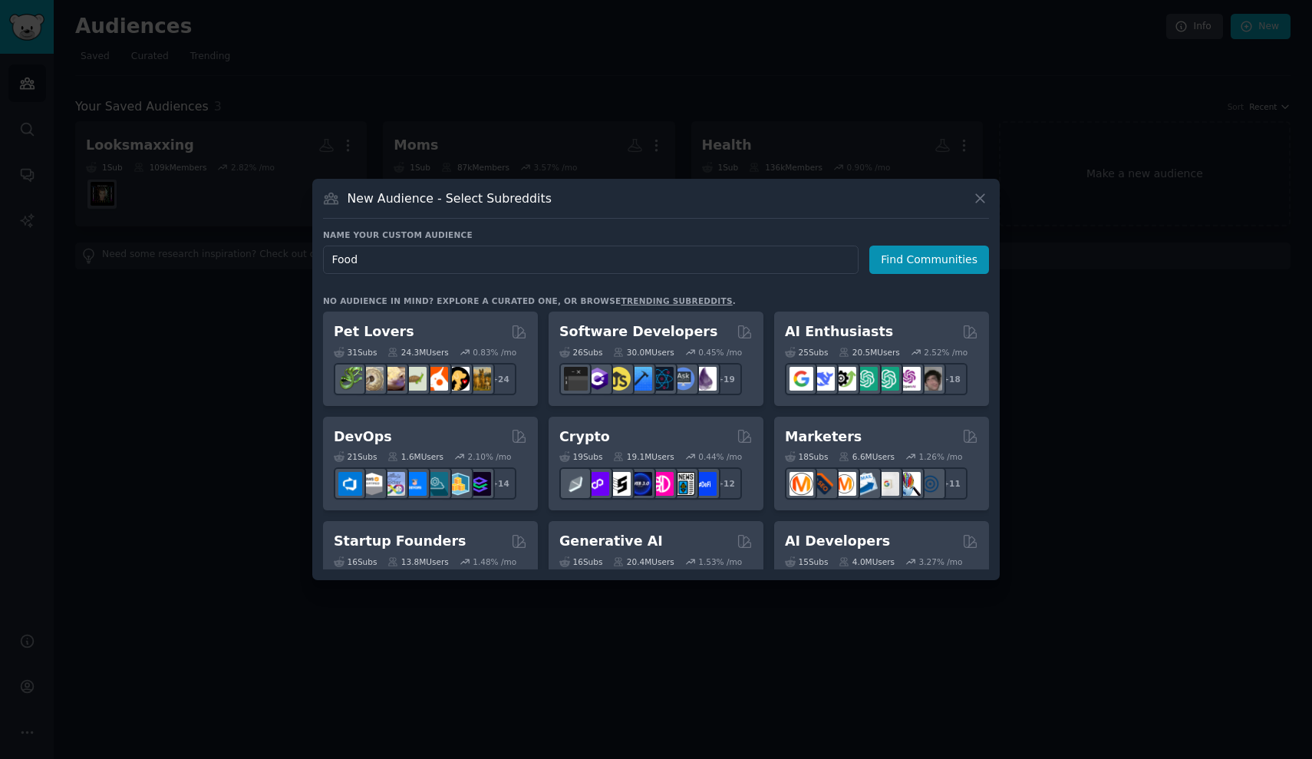
type input "Food"
drag, startPoint x: 940, startPoint y: 231, endPoint x: 934, endPoint y: 240, distance: 11.1
click at [934, 236] on h3 "Name your custom audience" at bounding box center [656, 234] width 666 height 11
click at [931, 249] on button "Find Communities" at bounding box center [929, 260] width 120 height 28
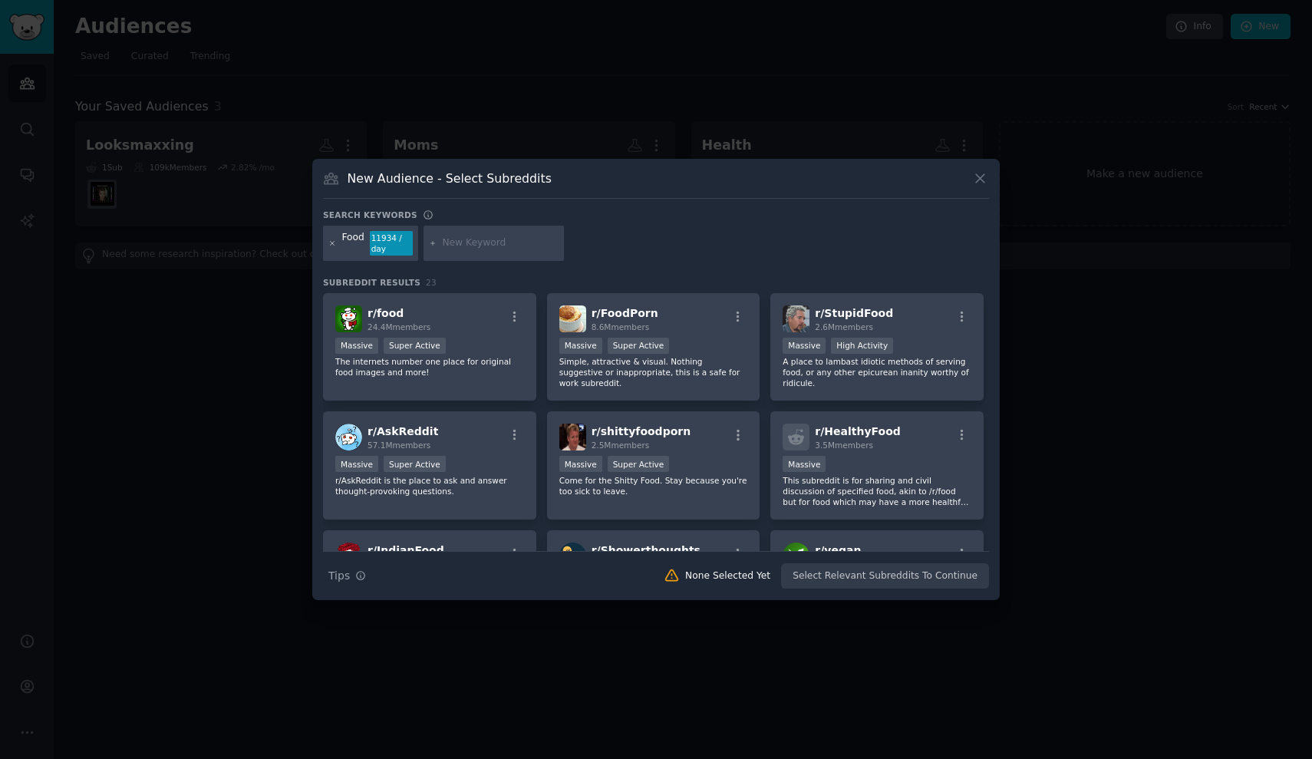
click at [331, 240] on icon at bounding box center [332, 243] width 8 height 8
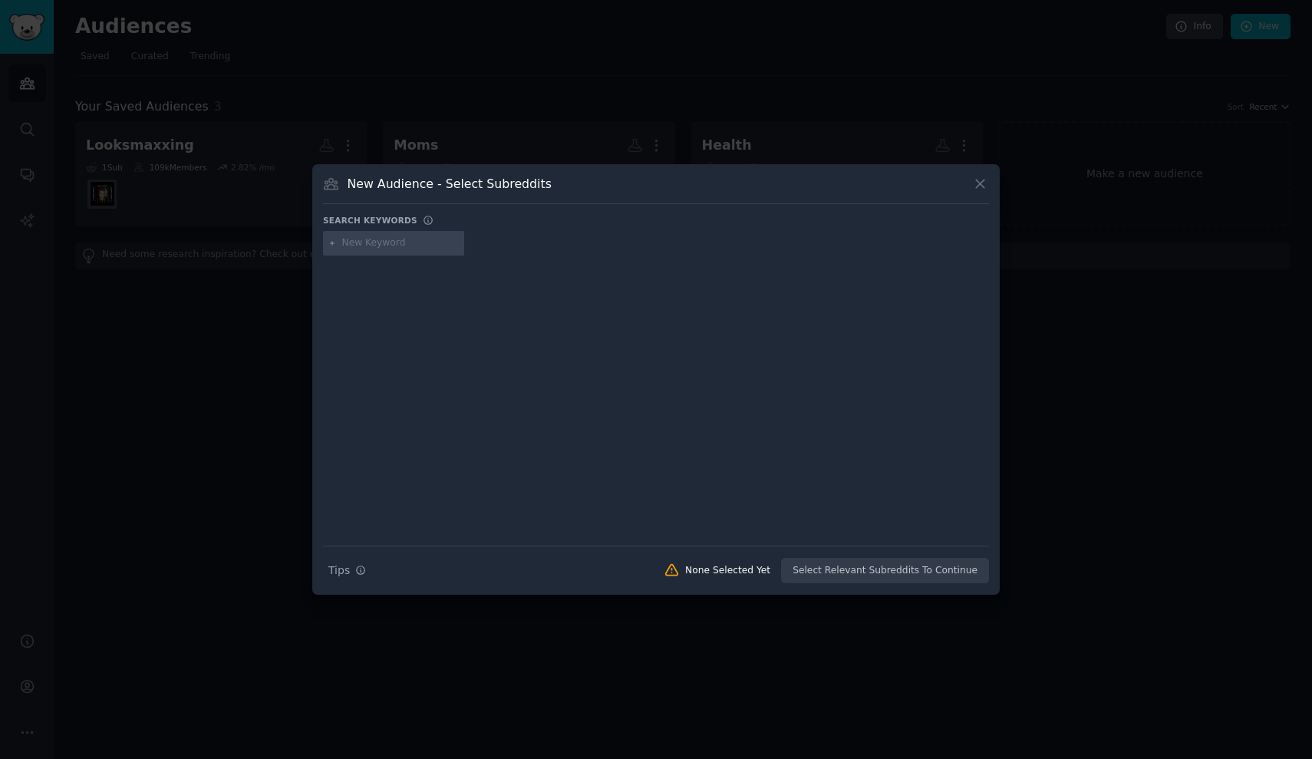
click at [351, 245] on input "text" at bounding box center [400, 243] width 117 height 14
type input "cooking"
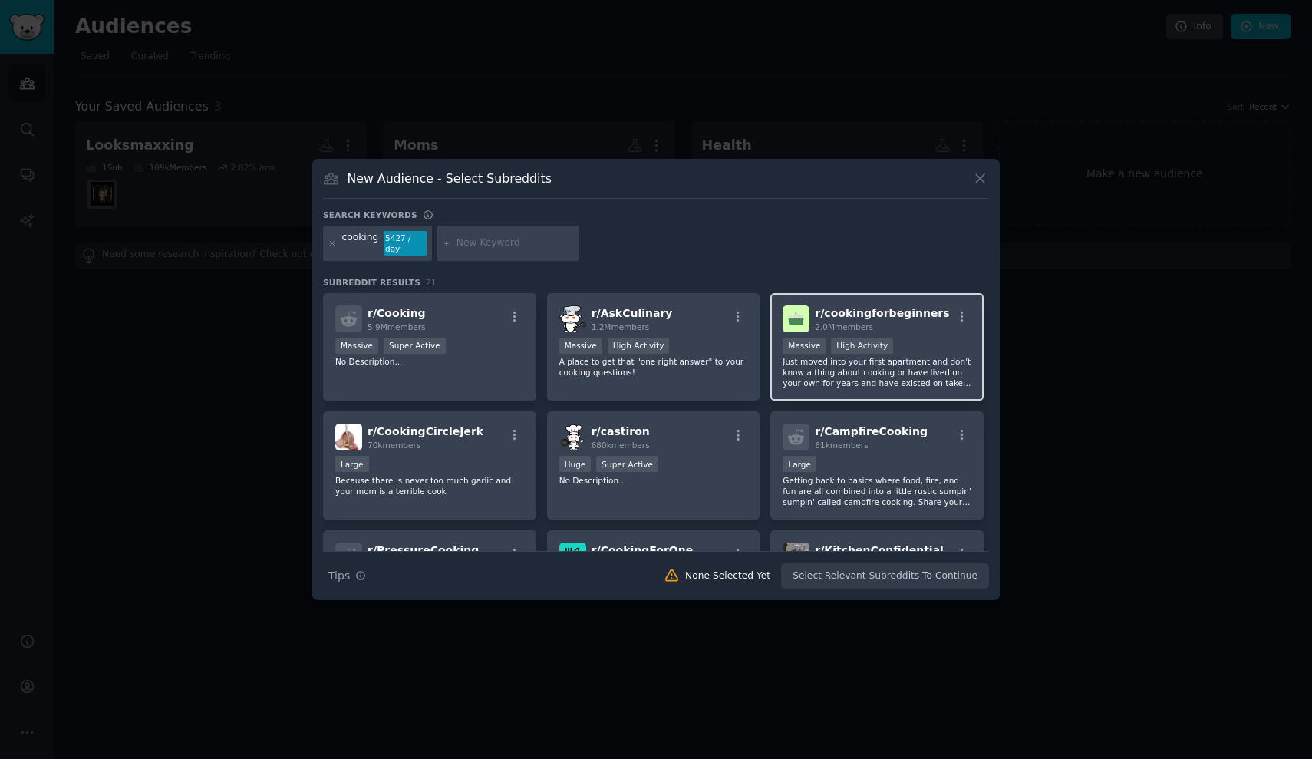
click at [855, 380] on p "Just moved into your first apartment and don't know a thing about cooking or ha…" at bounding box center [877, 372] width 189 height 32
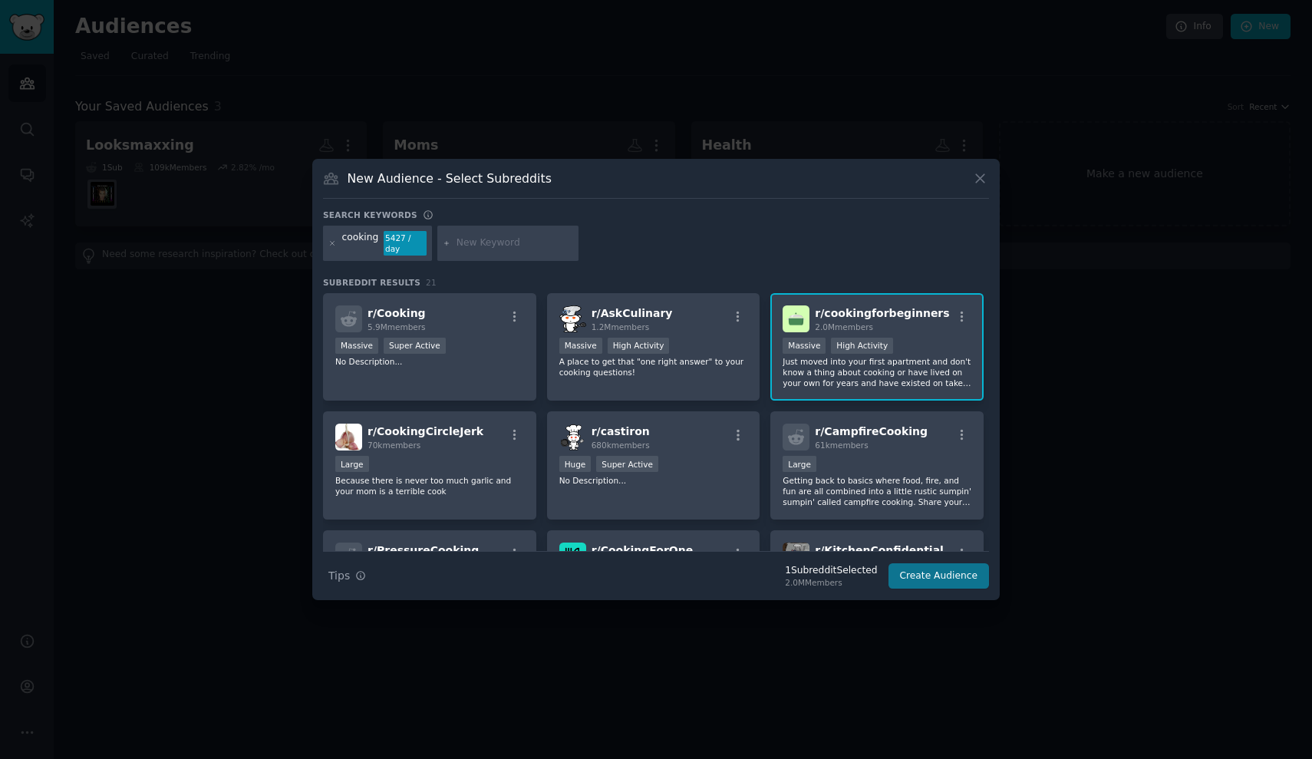
click at [937, 575] on button "Create Audience" at bounding box center [938, 576] width 101 height 26
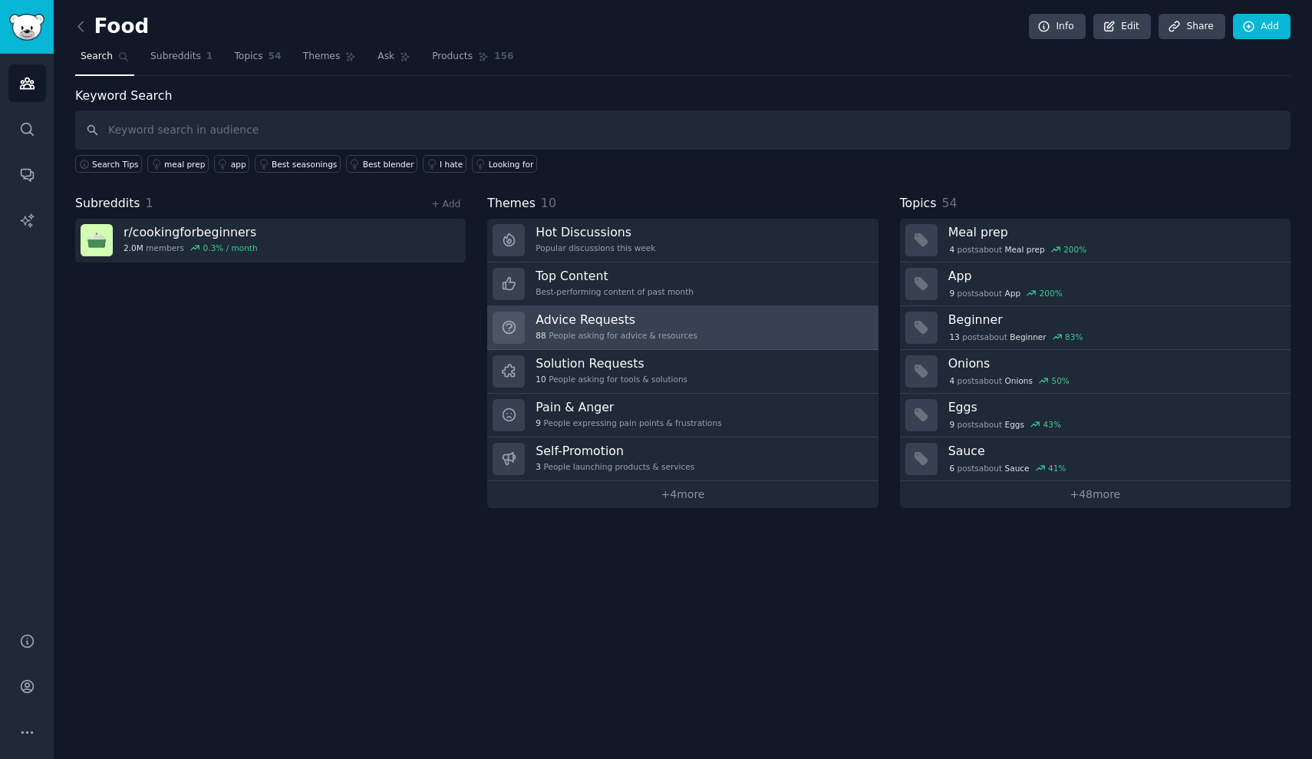
click at [634, 318] on h3 "Advice Requests" at bounding box center [617, 319] width 162 height 16
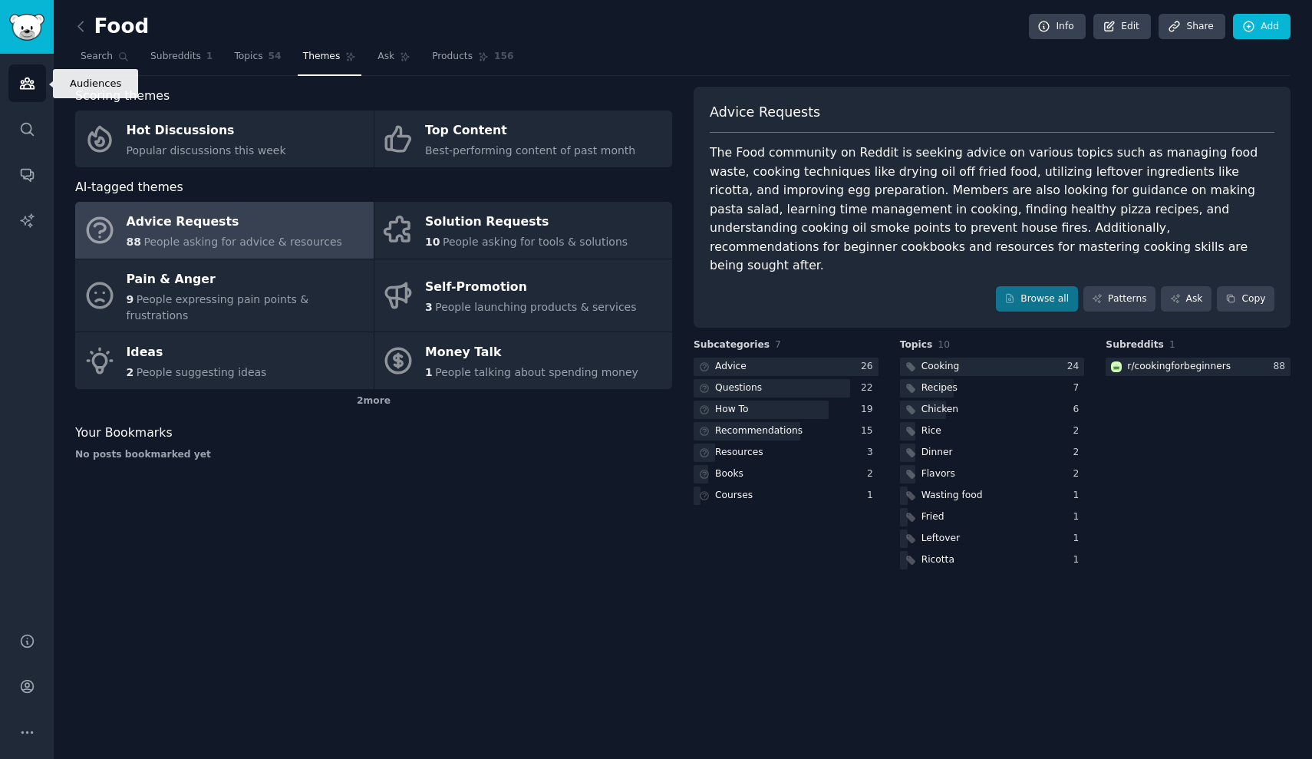
click at [45, 85] on link "Audiences" at bounding box center [27, 83] width 38 height 38
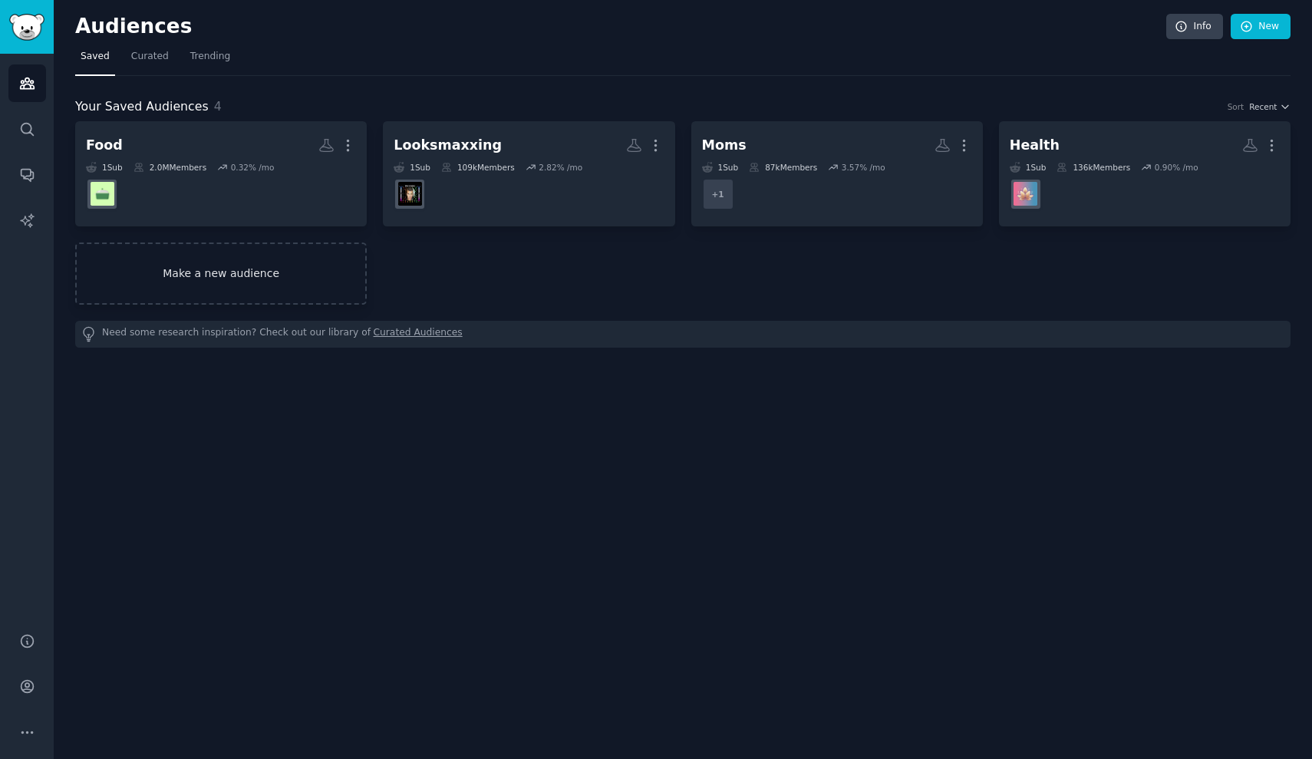
click at [177, 265] on link "Make a new audience" at bounding box center [221, 273] width 292 height 62
